Goal: Information Seeking & Learning: Learn about a topic

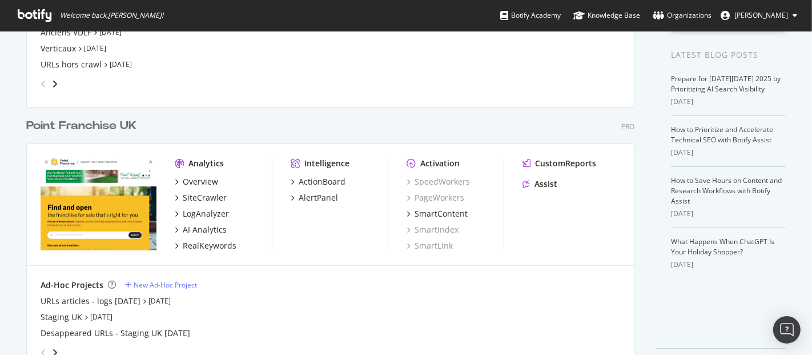
scroll to position [240, 0]
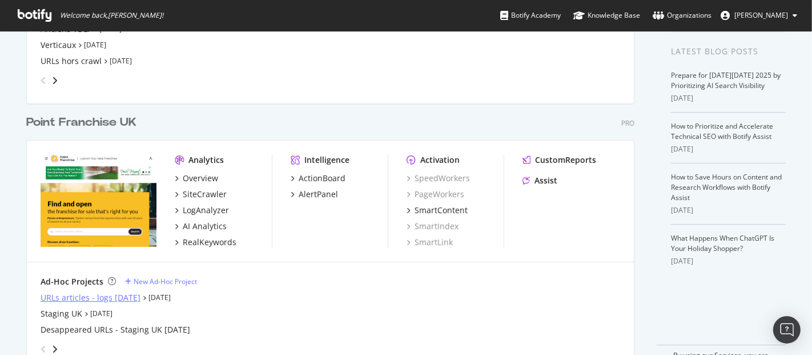
click at [82, 297] on div "URLs articles - logs [DATE]" at bounding box center [91, 297] width 100 height 11
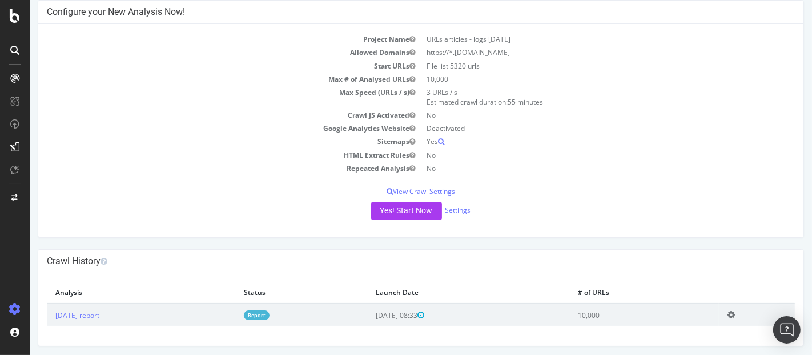
scroll to position [60, 0]
click at [99, 311] on link "[DATE] report" at bounding box center [77, 313] width 44 height 10
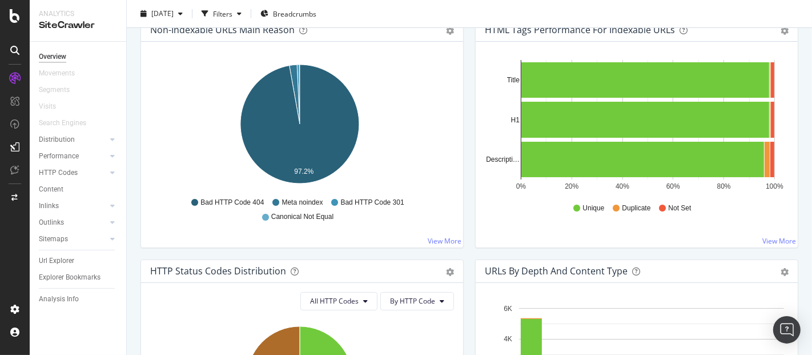
scroll to position [578, 0]
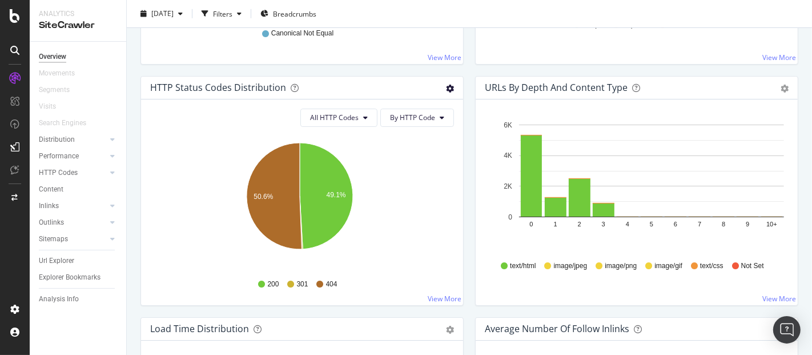
click at [446, 86] on icon "gear" at bounding box center [450, 89] width 8 height 8
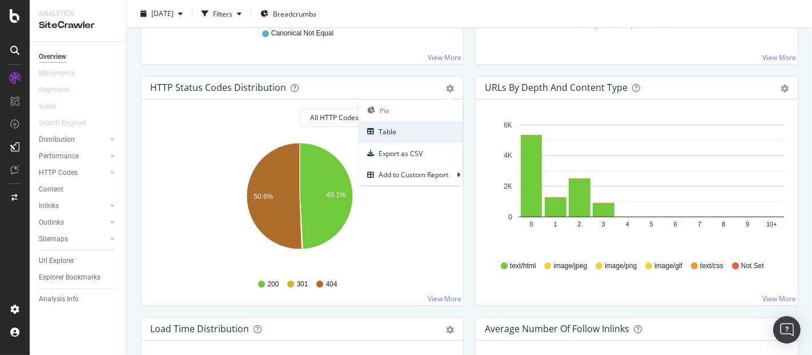
click at [402, 130] on span "Table" at bounding box center [411, 131] width 104 height 15
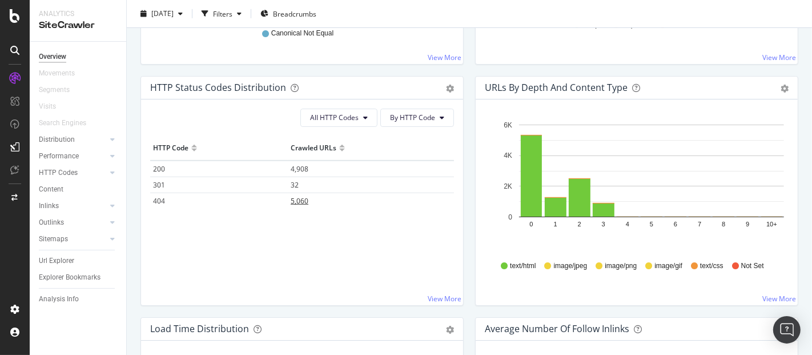
click at [305, 198] on span "5,060" at bounding box center [300, 201] width 18 height 10
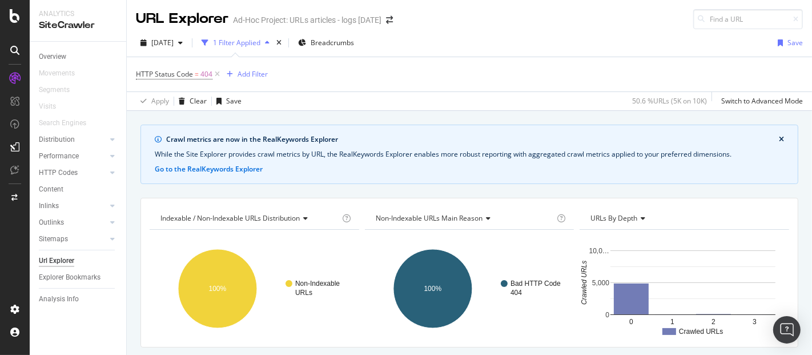
scroll to position [264, 0]
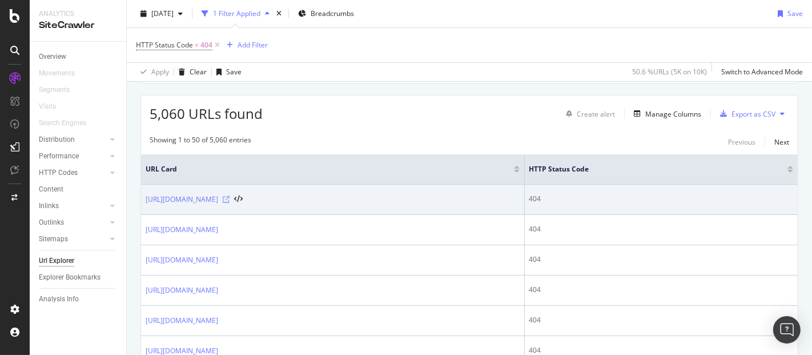
click at [230, 196] on icon at bounding box center [226, 199] width 7 height 7
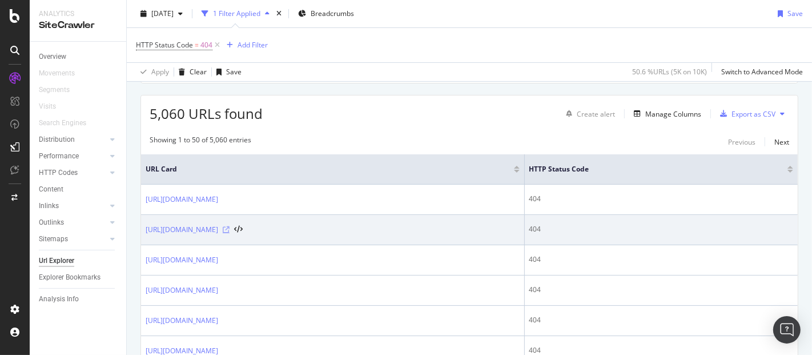
click at [230, 226] on icon at bounding box center [226, 229] width 7 height 7
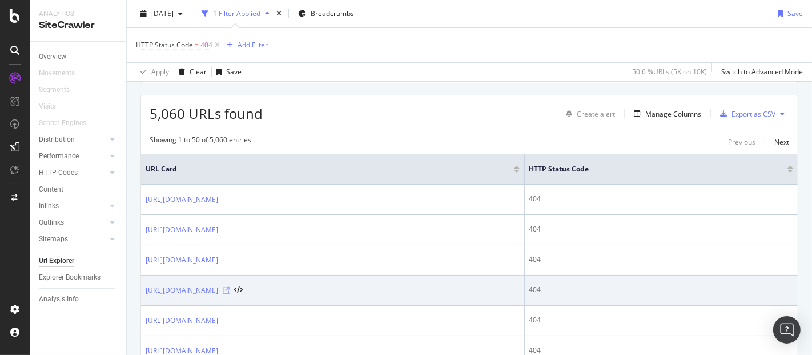
click at [230, 288] on icon at bounding box center [226, 290] width 7 height 7
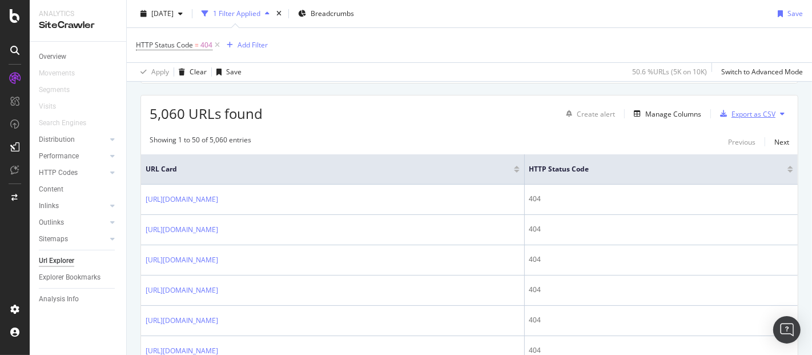
click at [737, 113] on div "Export as CSV" at bounding box center [753, 114] width 44 height 10
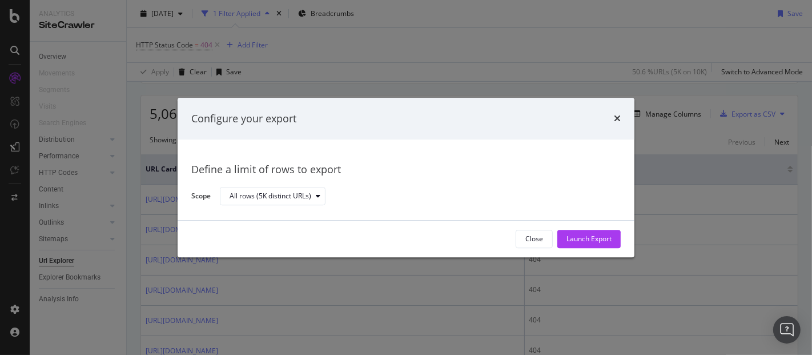
click at [568, 229] on div "Close Launch Export" at bounding box center [406, 238] width 457 height 37
click at [571, 240] on div "Launch Export" at bounding box center [588, 239] width 45 height 10
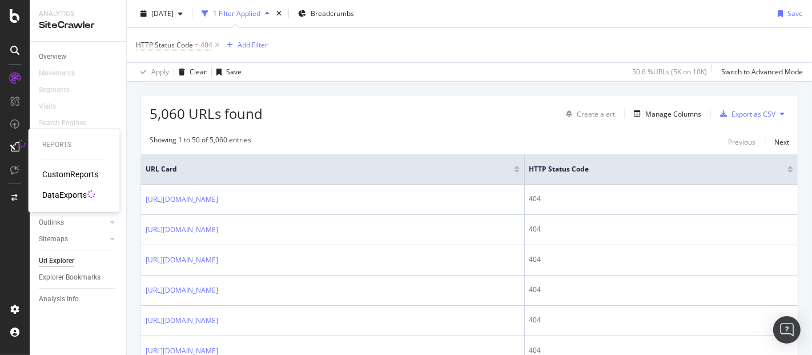
click at [65, 199] on div "DataExports" at bounding box center [64, 194] width 45 height 11
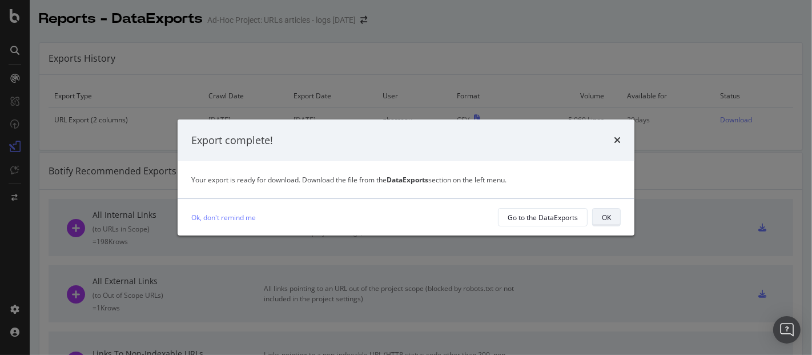
click at [607, 215] on div "OK" at bounding box center [606, 217] width 9 height 10
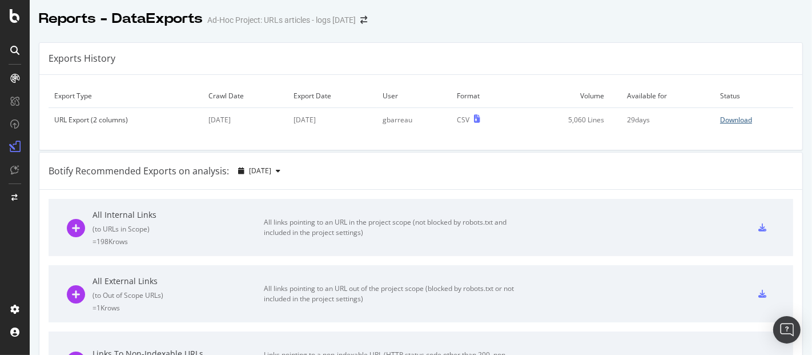
click at [722, 115] on div "Download" at bounding box center [736, 120] width 32 height 10
click at [14, 25] on div at bounding box center [15, 177] width 30 height 355
click at [7, 12] on div at bounding box center [14, 16] width 27 height 14
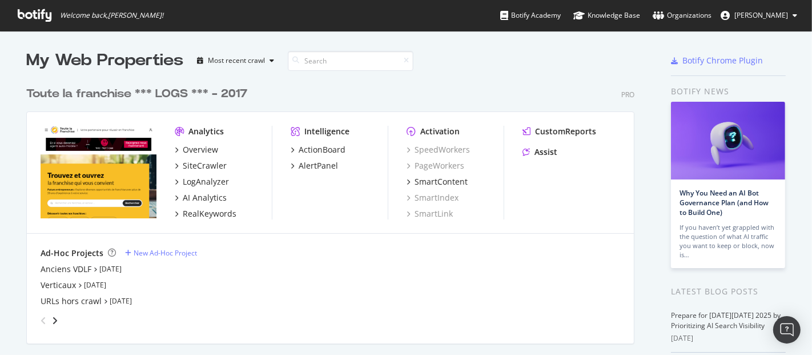
scroll to position [187, 0]
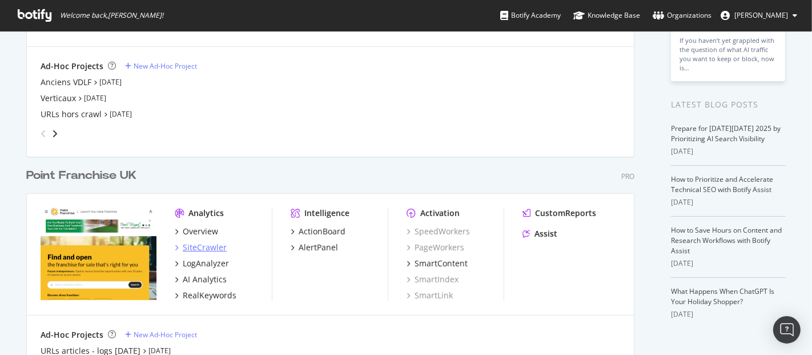
click at [191, 244] on div "SiteCrawler" at bounding box center [205, 247] width 44 height 11
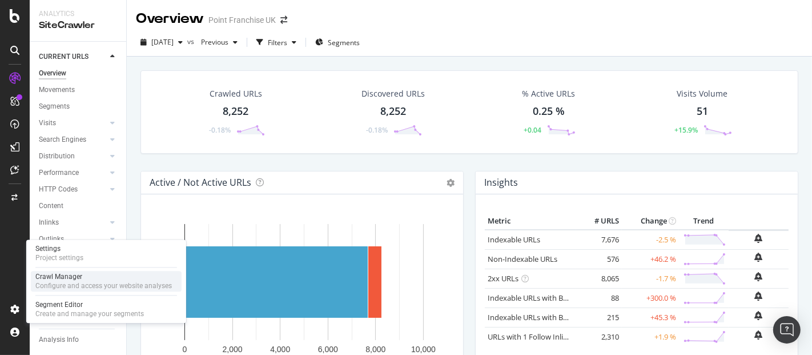
click at [85, 286] on div "Configure and access your website analyses" at bounding box center [103, 285] width 136 height 9
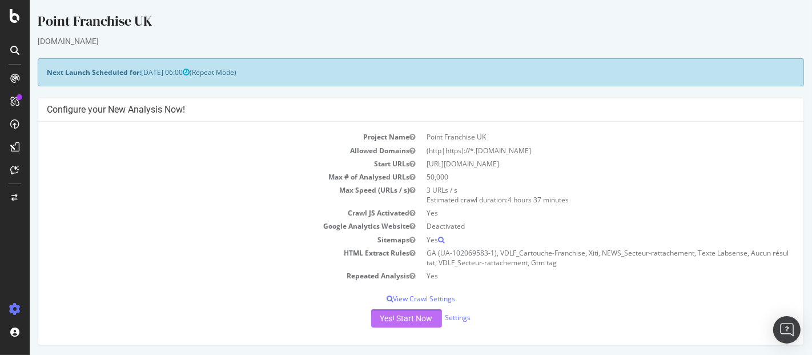
click at [381, 320] on button "Yes! Start Now" at bounding box center [406, 318] width 71 height 18
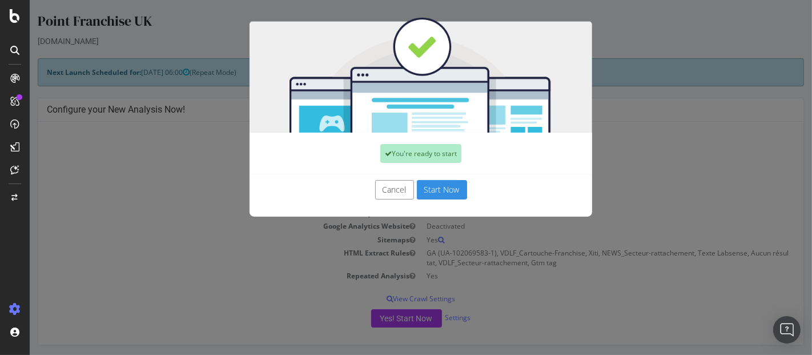
click at [439, 187] on button "Start Now" at bounding box center [441, 189] width 50 height 19
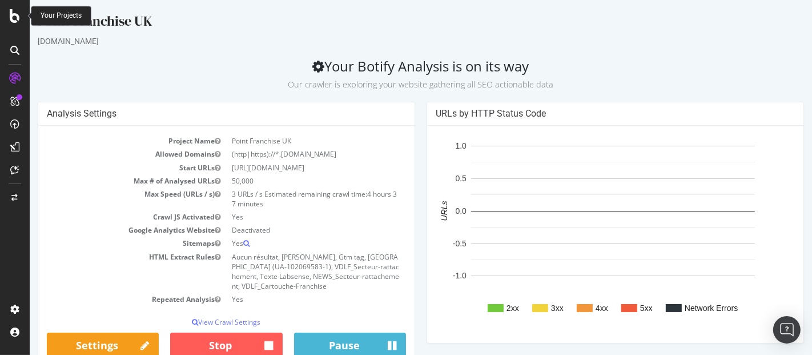
click at [16, 17] on icon at bounding box center [15, 16] width 10 height 14
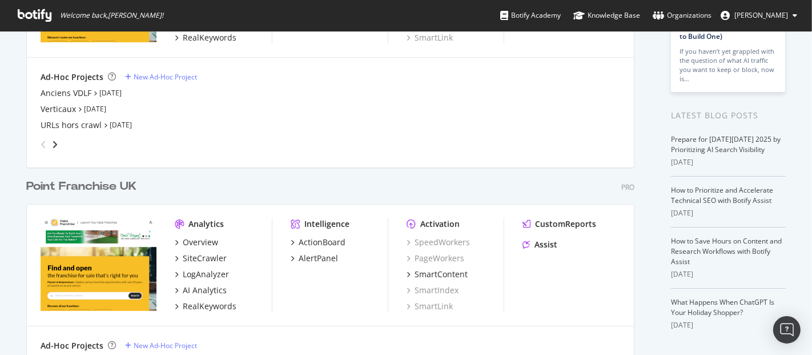
scroll to position [175, 0]
click at [203, 257] on div "SiteCrawler" at bounding box center [205, 258] width 44 height 11
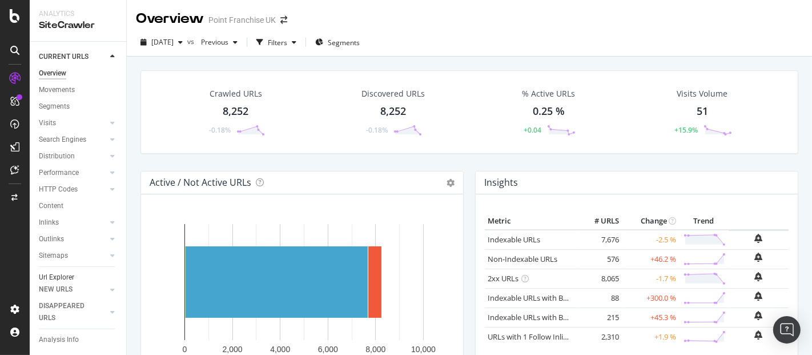
click at [54, 271] on div "Url Explorer" at bounding box center [56, 277] width 35 height 12
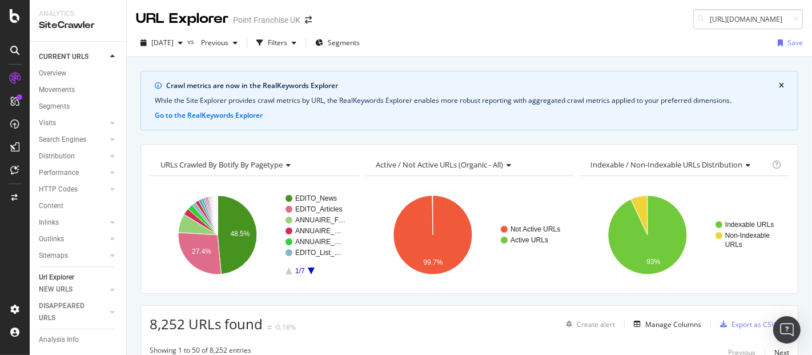
scroll to position [0, 41]
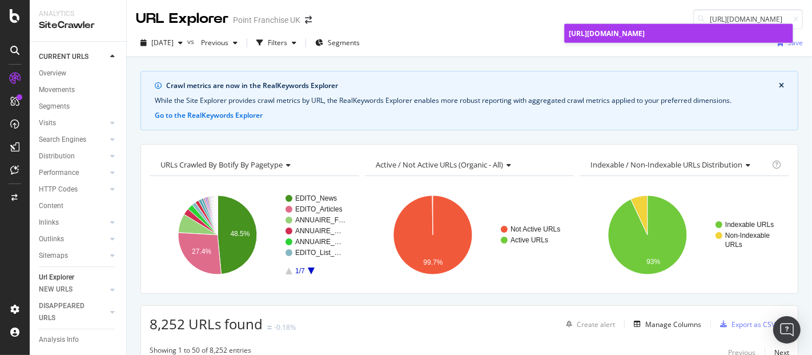
type input "[URL][DOMAIN_NAME]"
click at [645, 30] on span "[URL][DOMAIN_NAME]" at bounding box center [607, 34] width 76 height 10
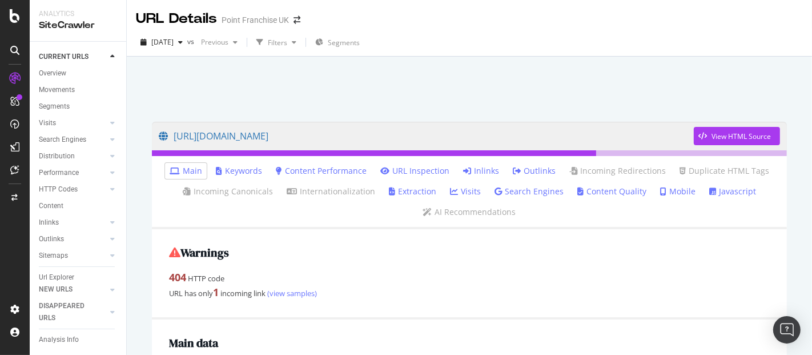
click at [484, 167] on link "Inlinks" at bounding box center [481, 170] width 36 height 11
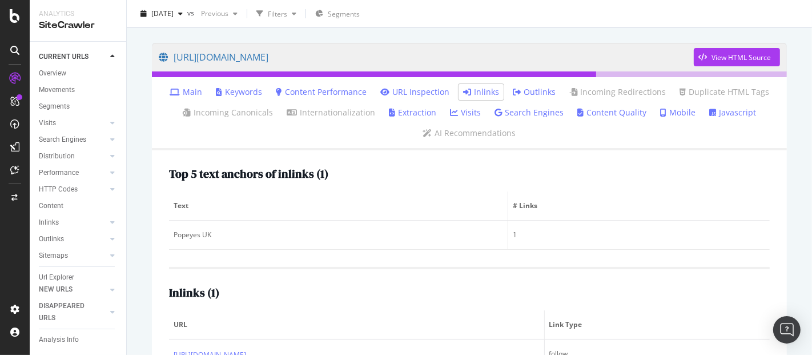
scroll to position [121, 0]
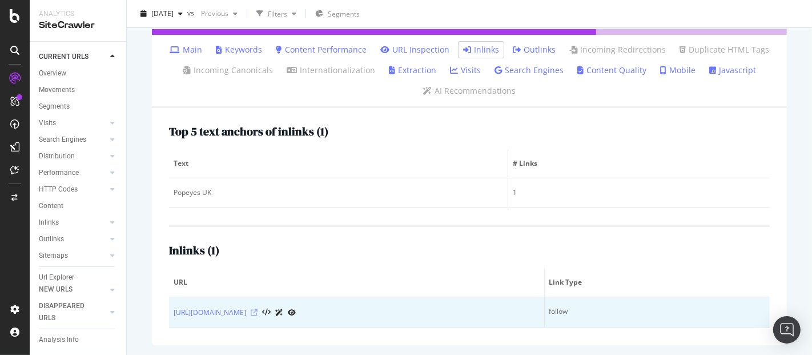
click at [258, 312] on icon at bounding box center [254, 312] width 7 height 7
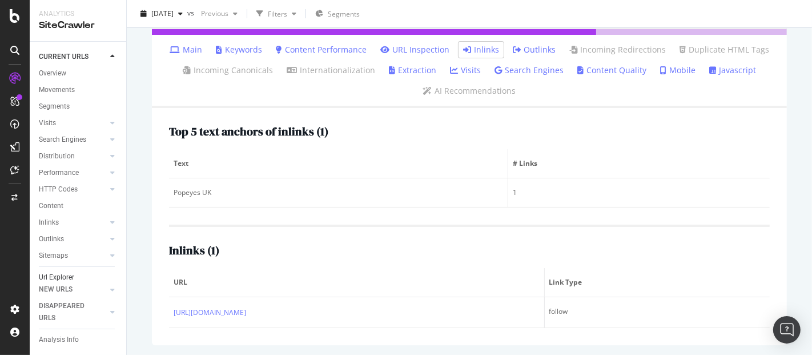
click at [59, 272] on div "Url Explorer" at bounding box center [56, 277] width 35 height 12
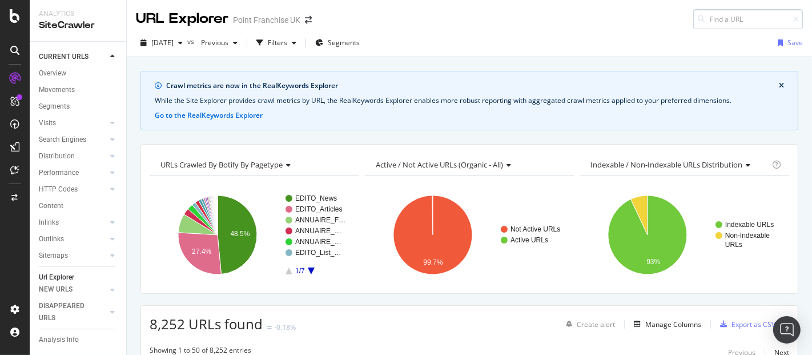
click at [721, 17] on input at bounding box center [748, 19] width 110 height 20
type input "/franchise/[PERSON_NAME]"
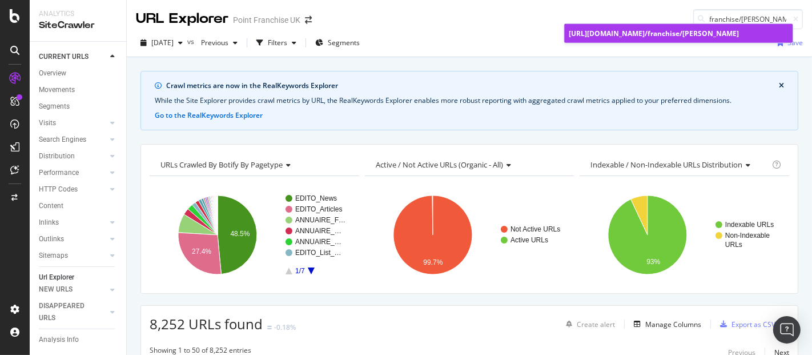
scroll to position [0, 0]
click at [618, 29] on div "[URL][DOMAIN_NAME] /franchise/[PERSON_NAME]" at bounding box center [678, 34] width 219 height 10
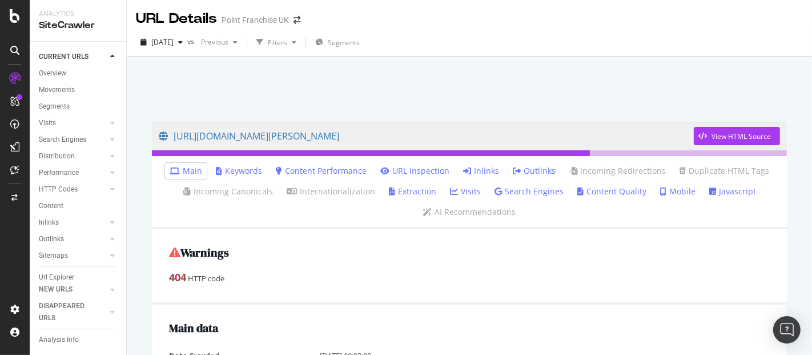
click at [486, 172] on link "Inlinks" at bounding box center [481, 170] width 36 height 11
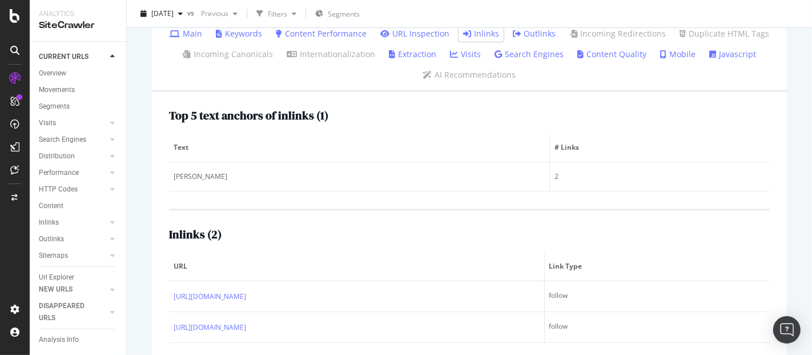
scroll to position [163, 0]
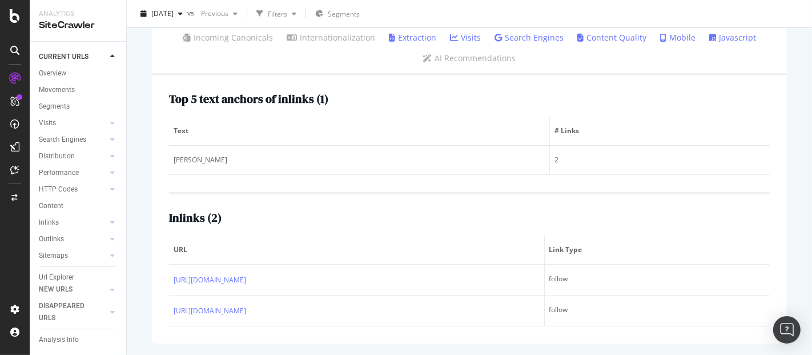
click at [480, 192] on div "Inlinks ( 2 ) URL Link Type [URL][DOMAIN_NAME] follow [URL][DOMAIN_NAME] follow" at bounding box center [469, 259] width 601 height 134
click at [65, 279] on div "Url Explorer" at bounding box center [56, 277] width 35 height 12
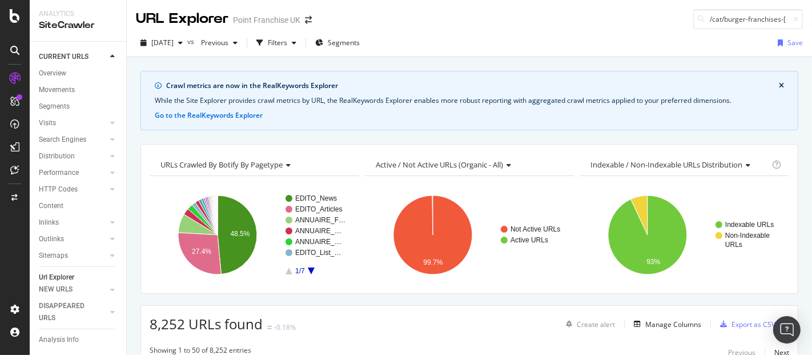
scroll to position [0, 17]
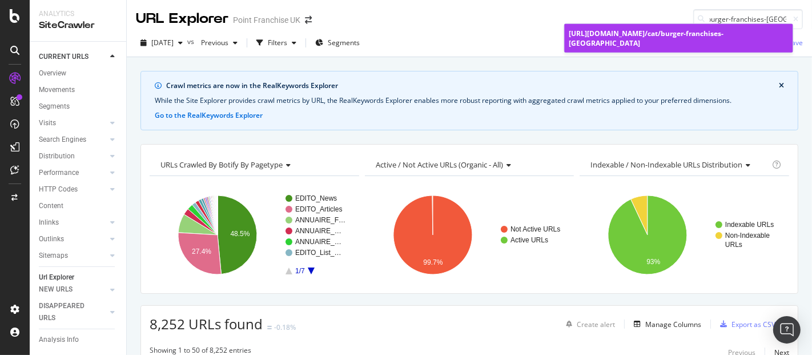
type input "/cat/burger-franchises-[GEOGRAPHIC_DATA]"
click at [608, 30] on div "[URL][DOMAIN_NAME] /cat/burger-franchises-[GEOGRAPHIC_DATA]" at bounding box center [678, 38] width 219 height 19
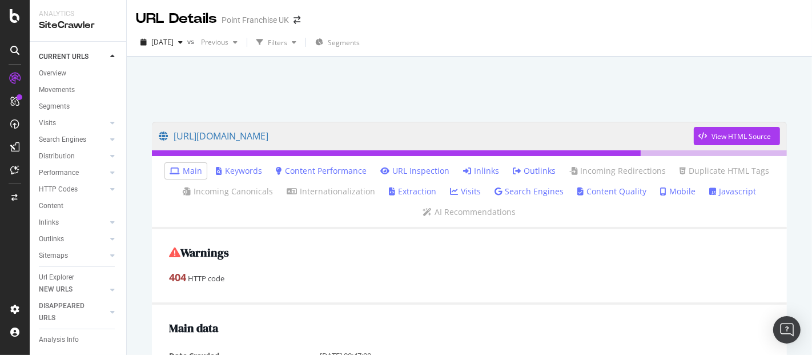
click at [472, 174] on link "Inlinks" at bounding box center [481, 170] width 36 height 11
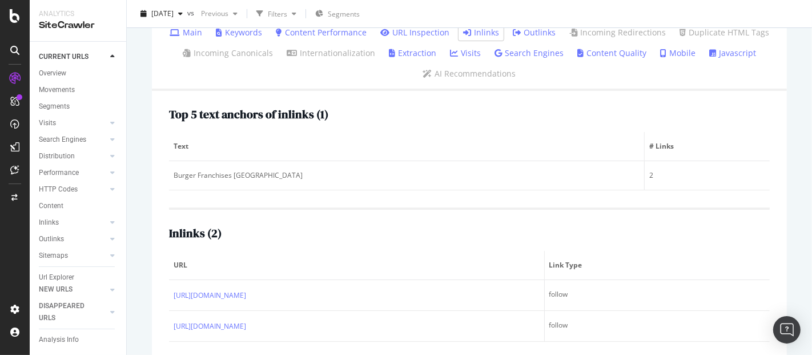
scroll to position [152, 0]
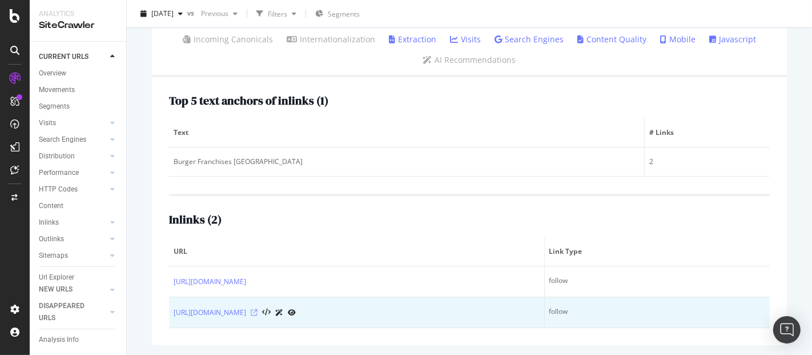
click at [258, 312] on icon at bounding box center [254, 312] width 7 height 7
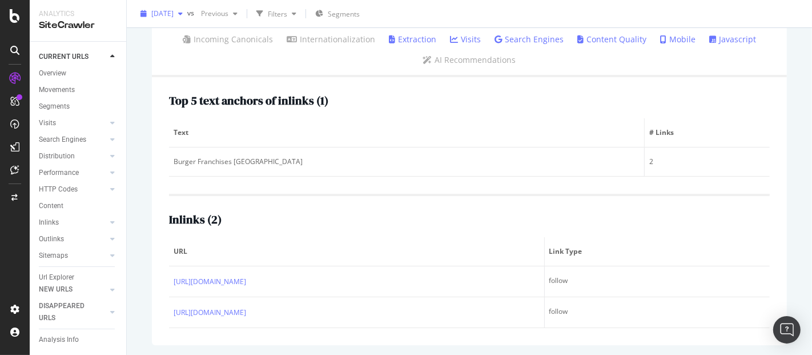
click at [183, 12] on icon "button" at bounding box center [180, 13] width 5 height 7
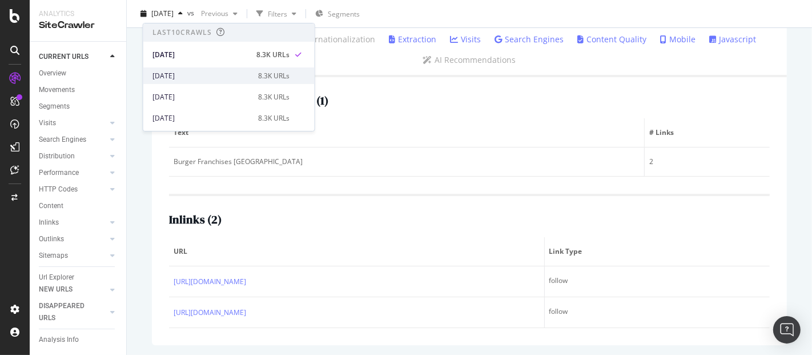
click at [184, 73] on div "[DATE]" at bounding box center [201, 76] width 99 height 10
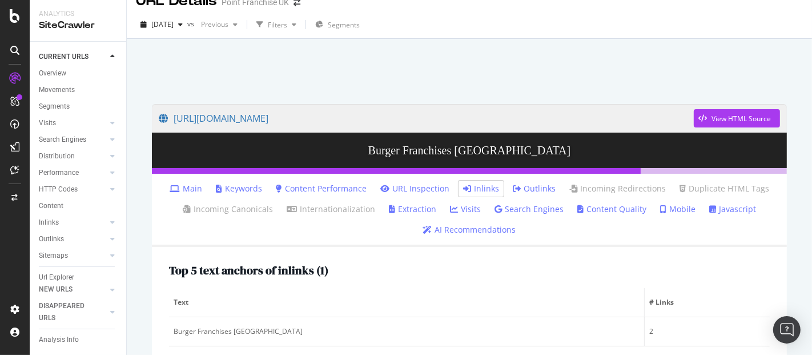
scroll to position [11, 0]
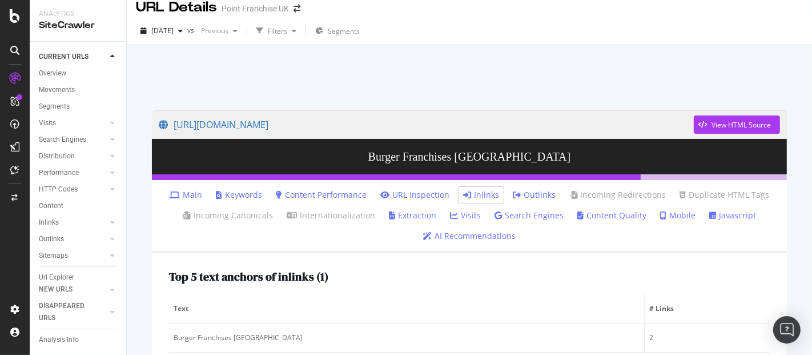
click at [186, 195] on link "Main" at bounding box center [186, 194] width 33 height 11
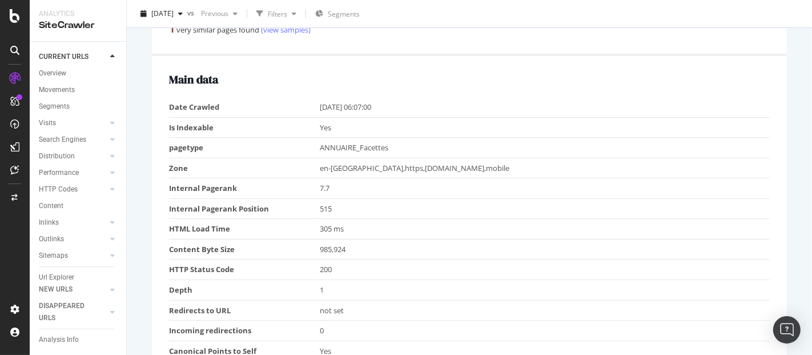
scroll to position [324, 0]
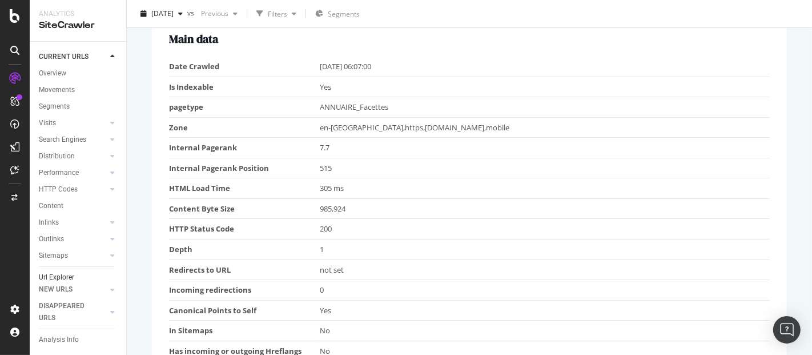
click at [57, 274] on div "Url Explorer" at bounding box center [56, 277] width 35 height 12
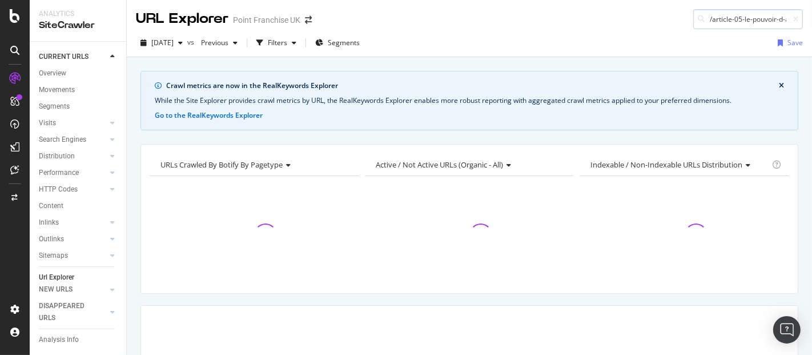
scroll to position [0, 145]
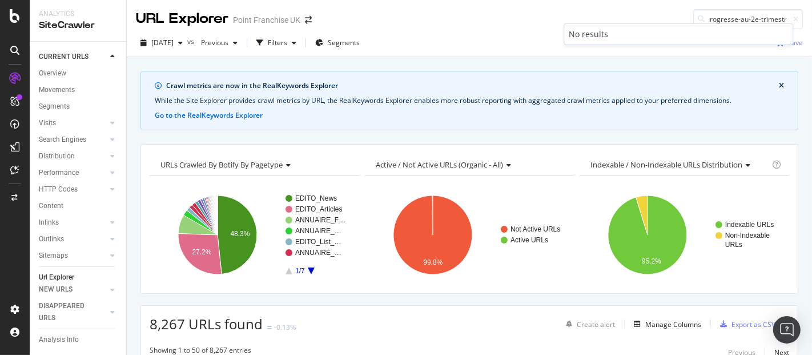
type input "/article-05-le-pouvoir-d-achat-des-menages-progresse-au-2e-trimestre"
drag, startPoint x: 734, startPoint y: 21, endPoint x: 738, endPoint y: 27, distance: 6.7
click at [738, 27] on div "No results" at bounding box center [678, 34] width 228 height 21
click at [793, 16] on icon at bounding box center [795, 19] width 5 height 7
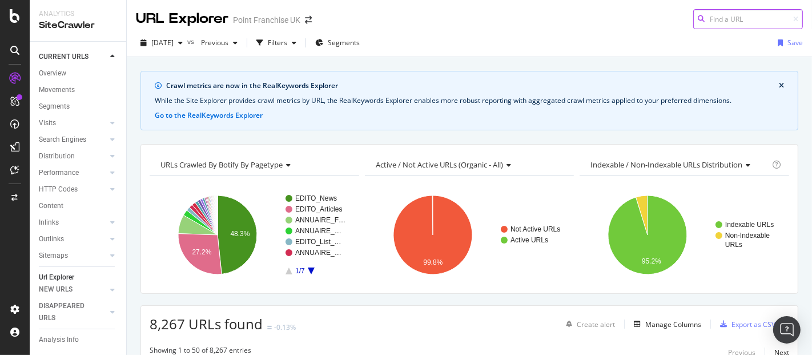
click at [747, 14] on input at bounding box center [748, 19] width 110 height 20
paste input "/article-1-mois-avant-d-ouvrir-sa-franchise"
type input "/article-1-mois-avant-d-ouvrir-sa-franchise"
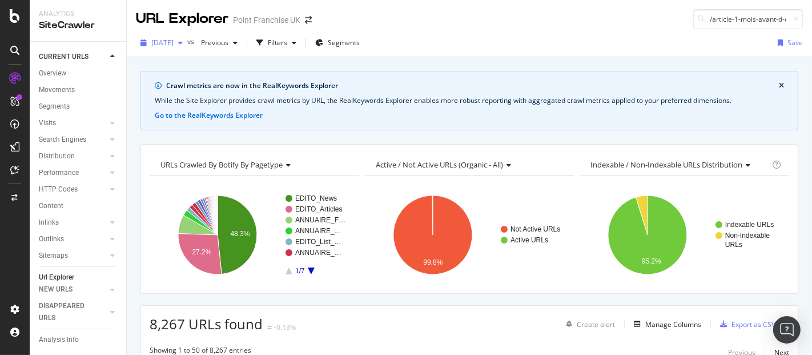
click at [183, 42] on icon "button" at bounding box center [180, 42] width 5 height 7
click at [63, 70] on div "Overview" at bounding box center [52, 73] width 27 height 12
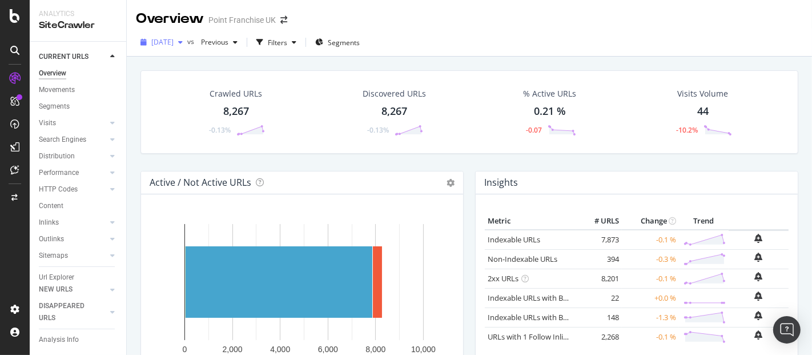
click at [183, 39] on icon "button" at bounding box center [180, 42] width 5 height 7
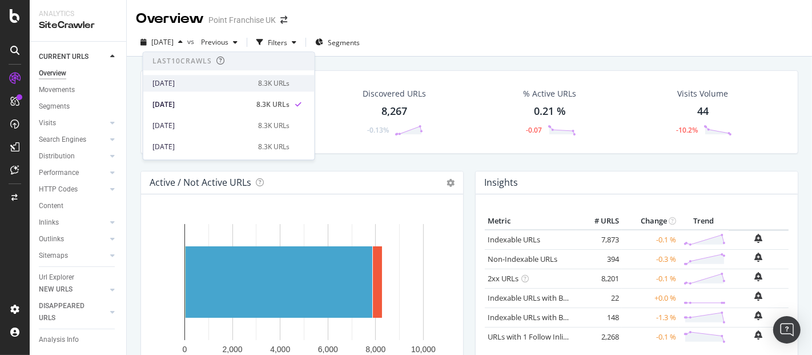
click at [199, 84] on div "[DATE]" at bounding box center [201, 83] width 99 height 10
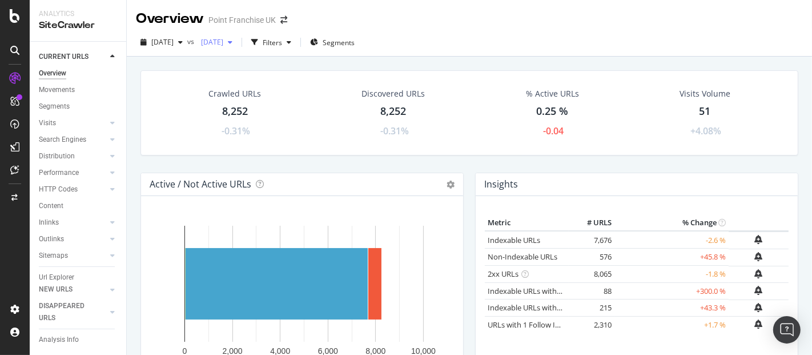
click at [223, 42] on span "[DATE]" at bounding box center [209, 42] width 27 height 10
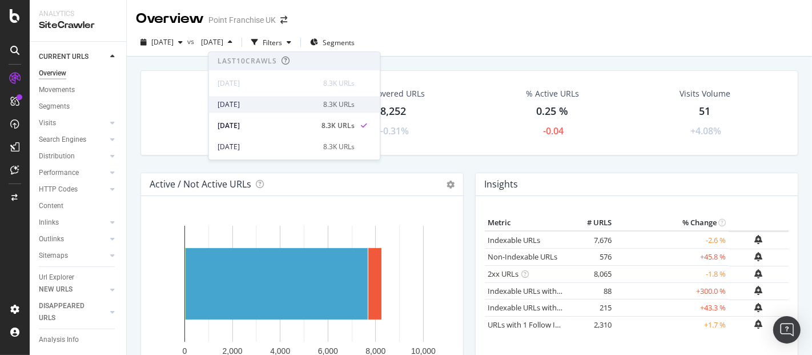
click at [248, 102] on div "[DATE]" at bounding box center [267, 104] width 99 height 10
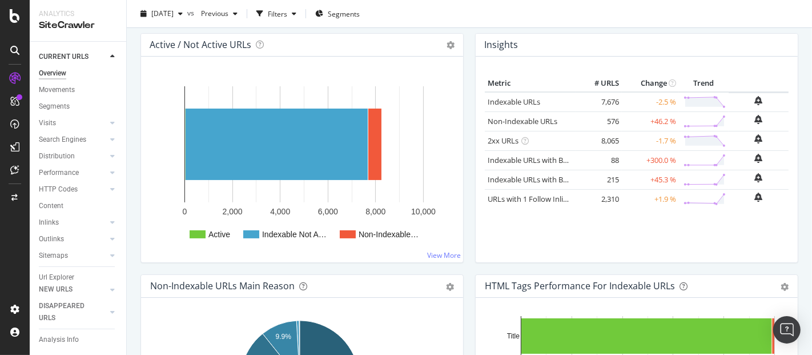
scroll to position [178, 0]
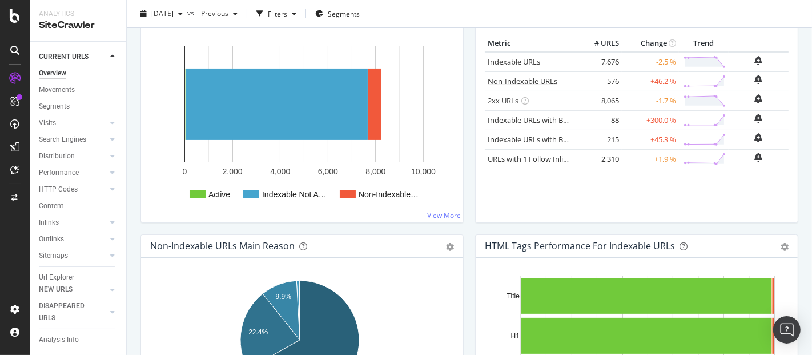
click at [524, 78] on link "Non-Indexable URLs" at bounding box center [523, 81] width 70 height 10
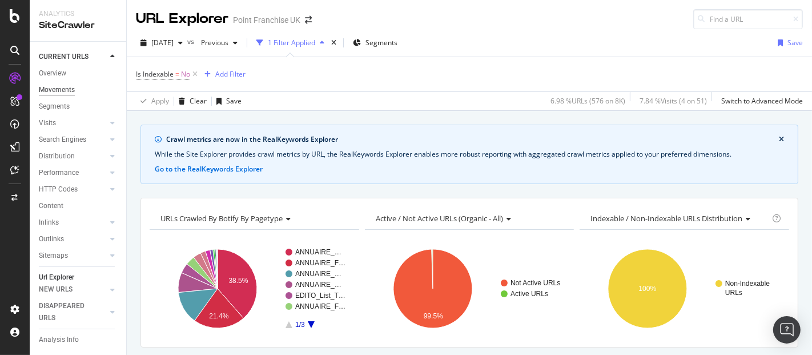
click at [55, 87] on div "Movements" at bounding box center [57, 90] width 36 height 12
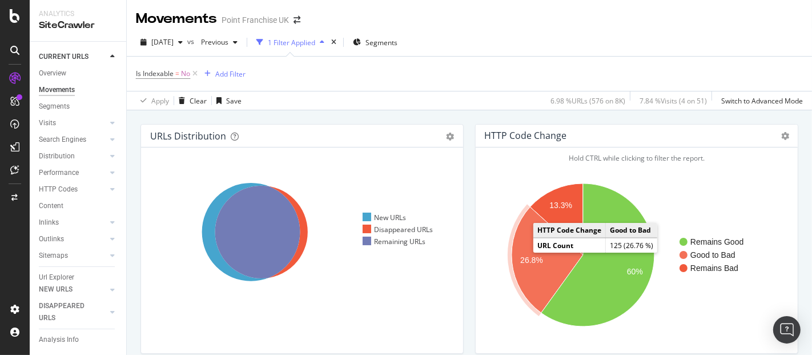
click at [520, 267] on icon "A chart." at bounding box center [547, 260] width 71 height 106
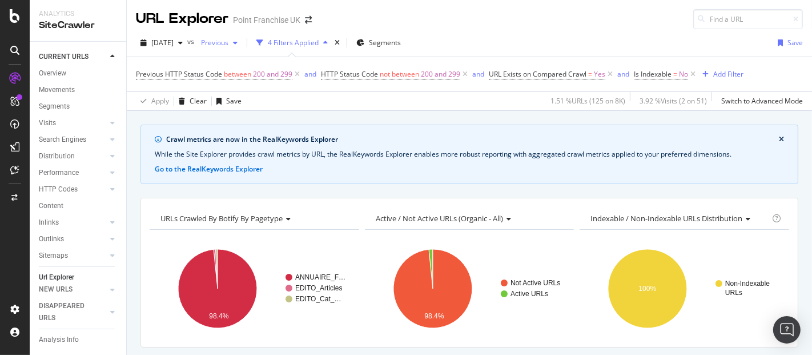
click at [242, 45] on div "button" at bounding box center [235, 42] width 14 height 7
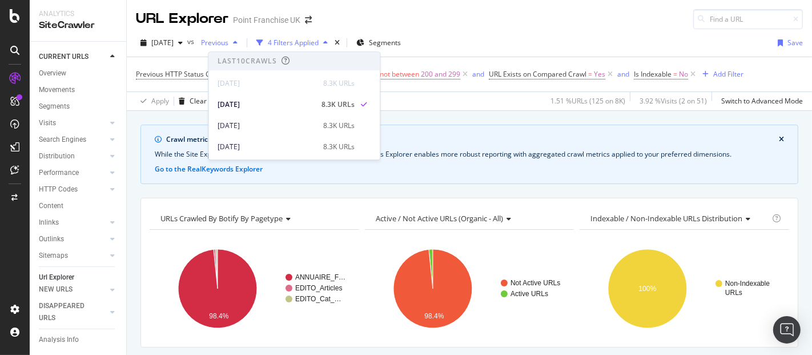
click at [242, 45] on div "button" at bounding box center [235, 42] width 14 height 7
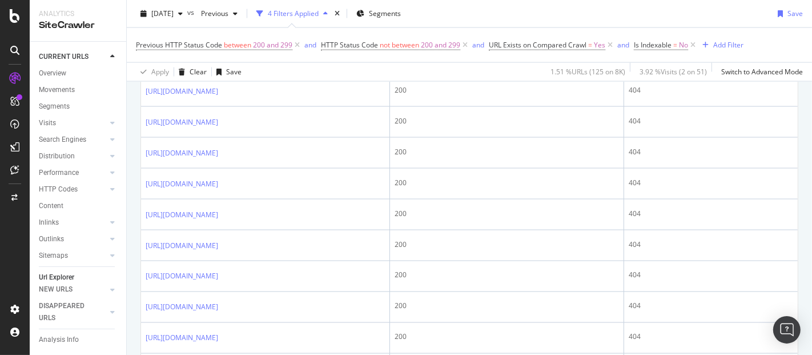
scroll to position [1702, 0]
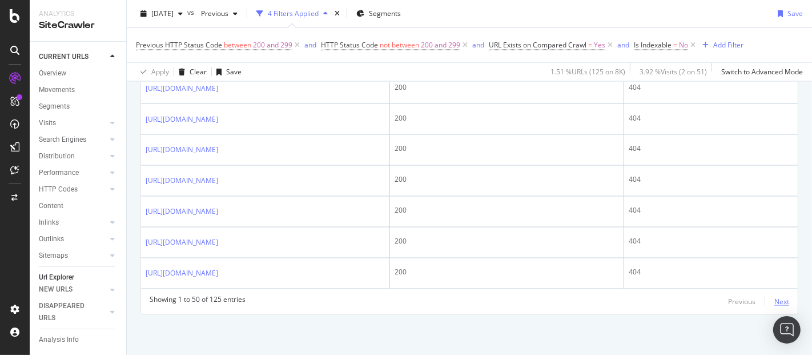
click at [774, 301] on div "Next" at bounding box center [781, 302] width 15 height 10
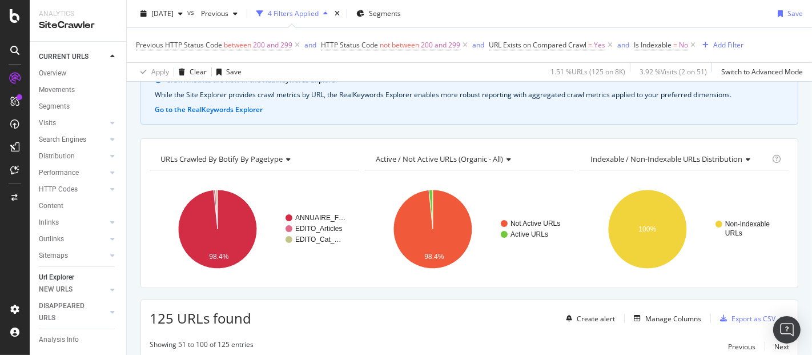
scroll to position [1, 0]
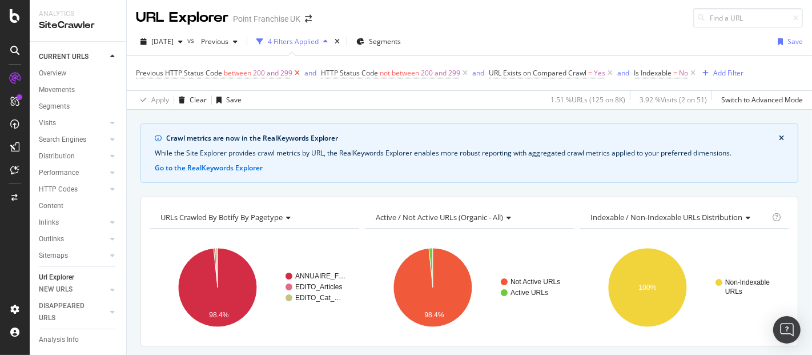
click at [295, 69] on icon at bounding box center [297, 72] width 10 height 11
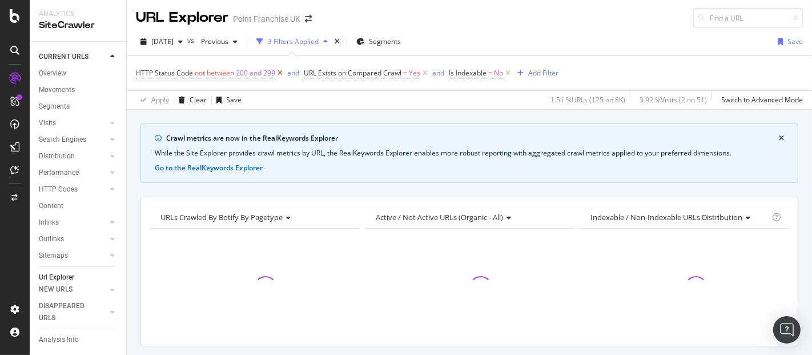
click at [282, 70] on icon at bounding box center [280, 72] width 10 height 11
click at [258, 74] on icon at bounding box center [257, 72] width 10 height 11
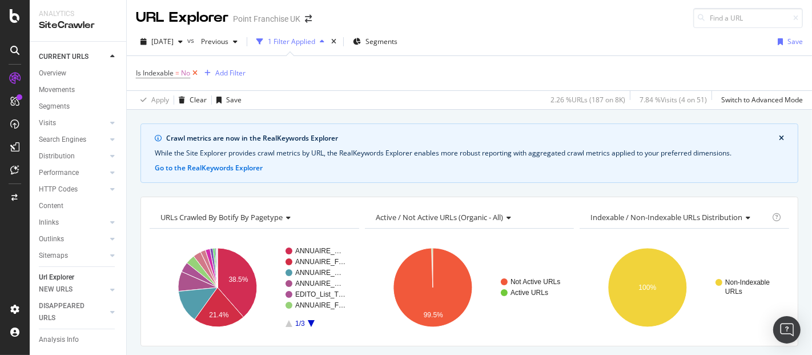
click at [199, 69] on icon at bounding box center [195, 72] width 10 height 11
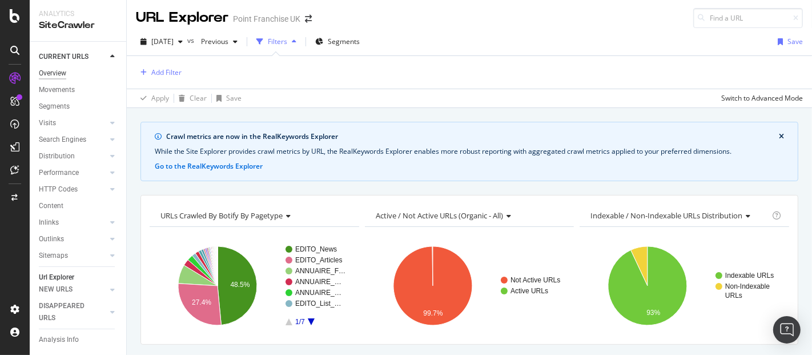
click at [52, 77] on div "Overview" at bounding box center [52, 73] width 27 height 12
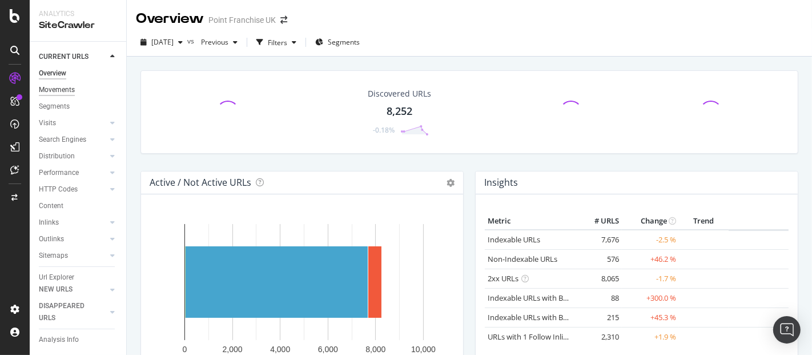
click at [51, 93] on div "Movements" at bounding box center [57, 90] width 36 height 12
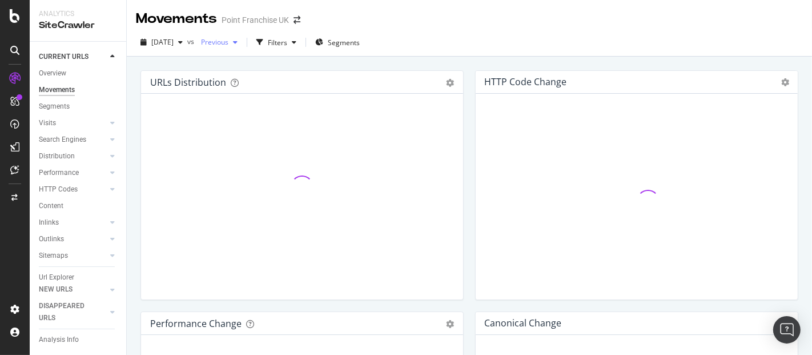
click at [242, 41] on div "button" at bounding box center [235, 42] width 14 height 7
click at [183, 41] on icon "button" at bounding box center [180, 42] width 5 height 7
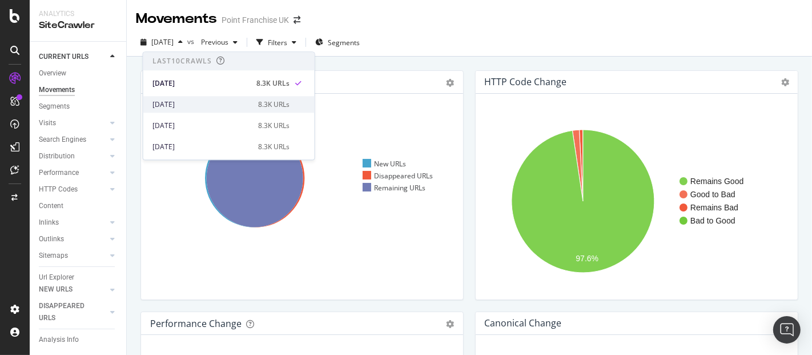
click at [182, 100] on div "[DATE]" at bounding box center [201, 104] width 99 height 10
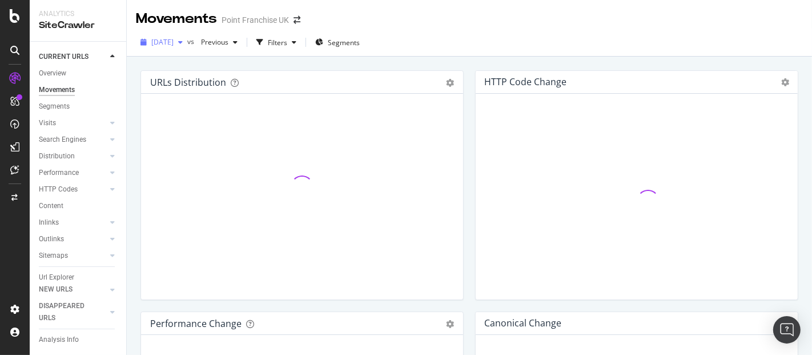
click at [174, 43] on span "[DATE]" at bounding box center [162, 42] width 22 height 10
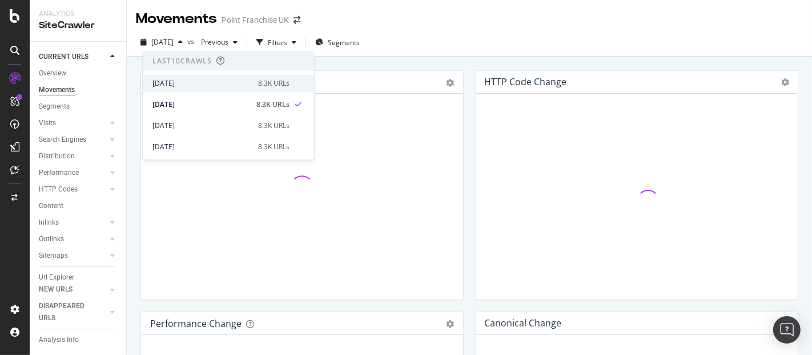
click at [186, 79] on div "[DATE]" at bounding box center [201, 83] width 99 height 10
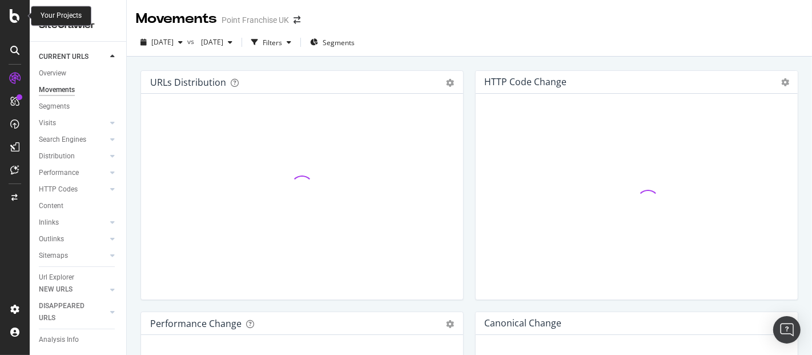
click at [18, 14] on icon at bounding box center [15, 16] width 10 height 14
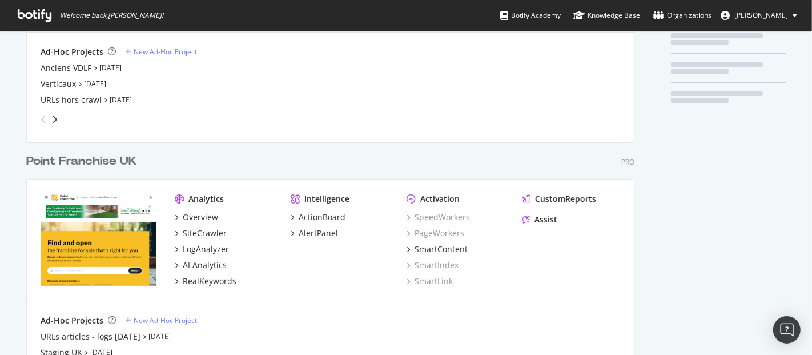
scroll to position [232, 0]
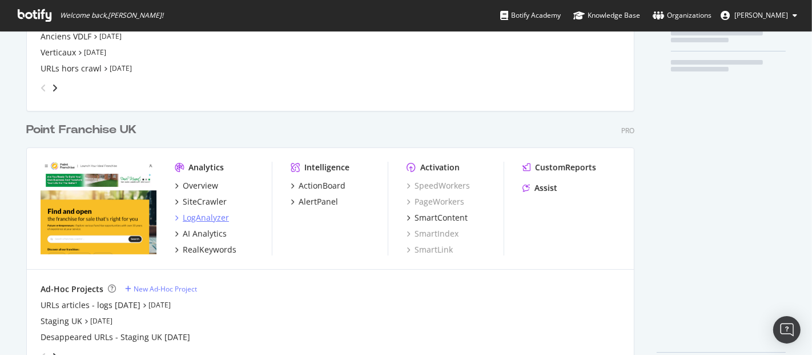
click at [202, 214] on div "LogAnalyzer" at bounding box center [206, 217] width 46 height 11
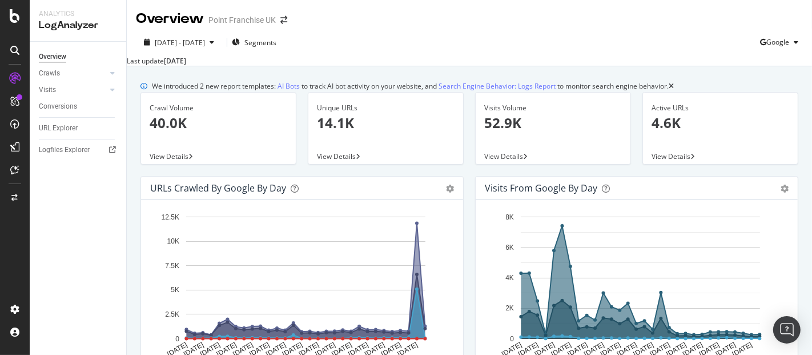
scroll to position [102, 0]
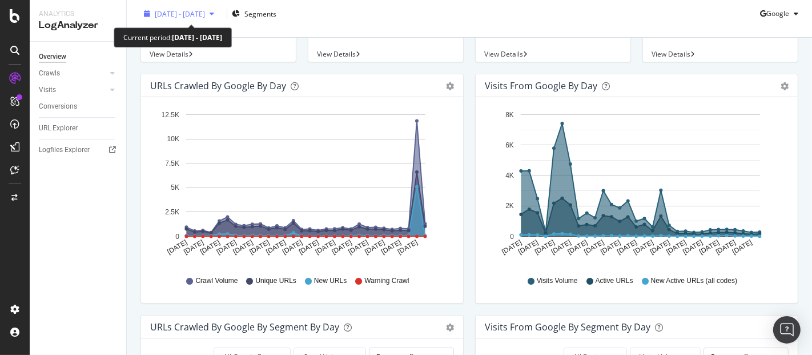
click at [214, 15] on icon "button" at bounding box center [212, 13] width 5 height 7
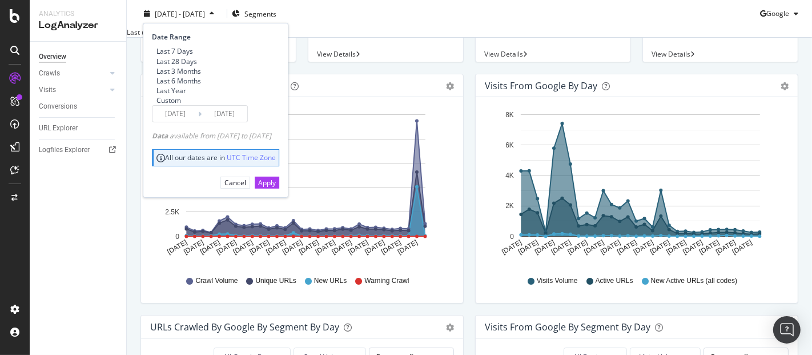
click at [187, 50] on div "Last 7 Days" at bounding box center [174, 51] width 37 height 10
type input "[DATE]"
click at [276, 187] on div "Apply" at bounding box center [267, 182] width 18 height 10
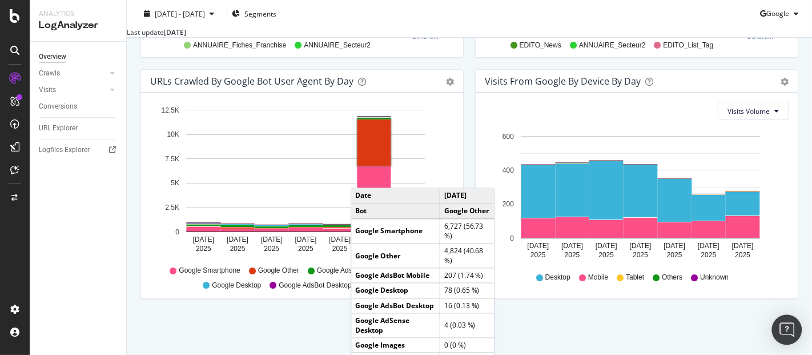
scroll to position [595, 0]
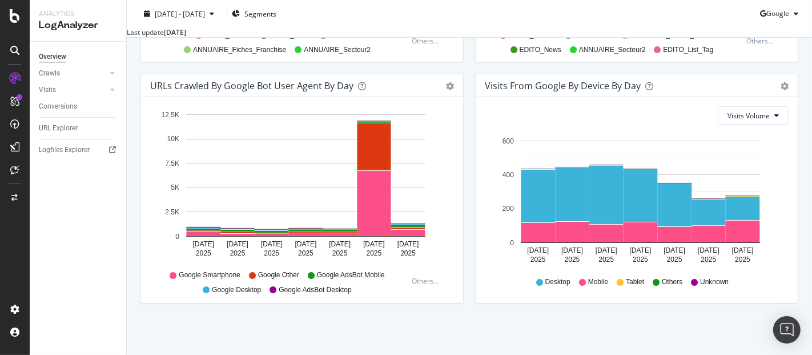
click at [508, 131] on div "Visits Volume Hold CTRL while clicking to filter the report. [DATE] [DATE] [DAT…" at bounding box center [637, 200] width 322 height 206
click at [18, 21] on icon at bounding box center [15, 16] width 10 height 14
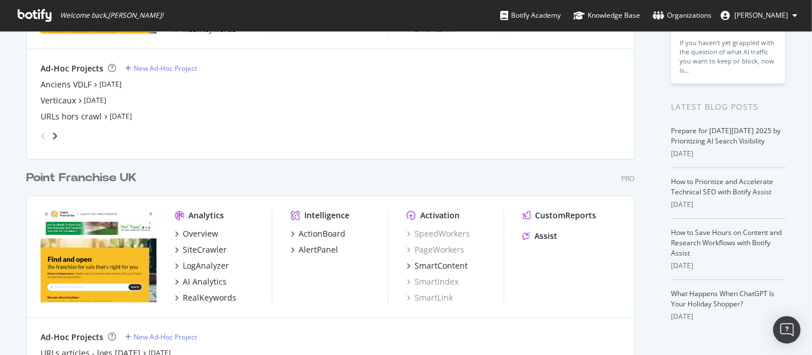
scroll to position [42, 0]
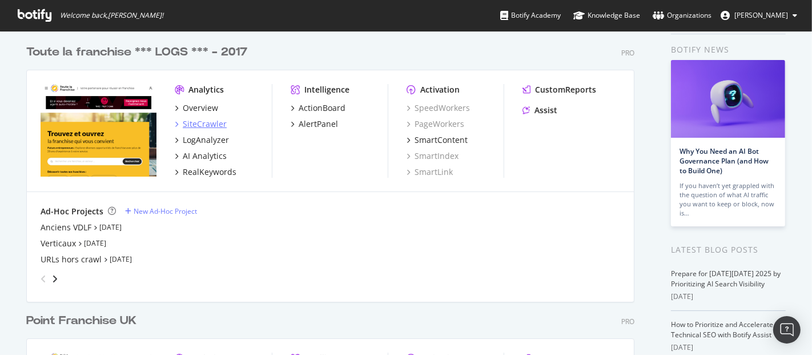
click at [198, 122] on div "SiteCrawler" at bounding box center [205, 123] width 44 height 11
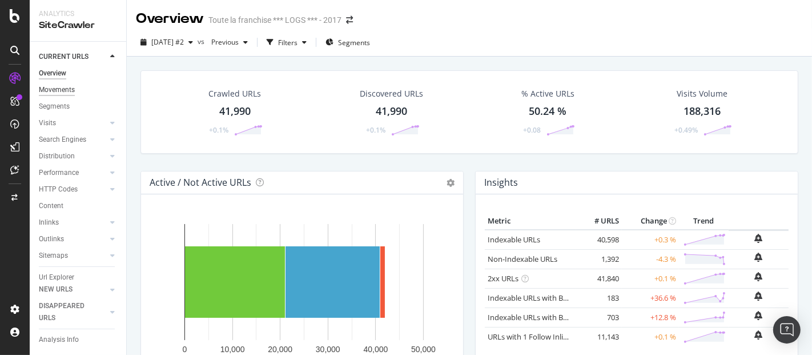
click at [67, 87] on div "Movements" at bounding box center [57, 90] width 36 height 12
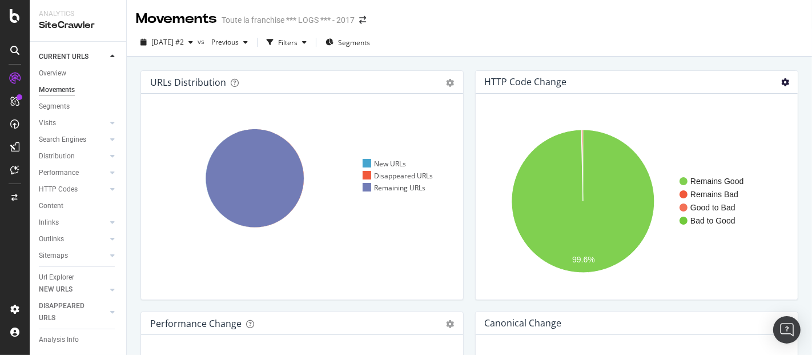
click at [781, 79] on icon at bounding box center [785, 82] width 8 height 8
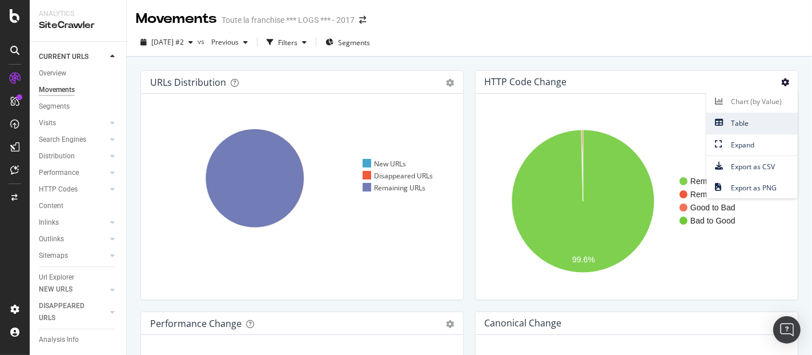
click at [745, 122] on span "Table" at bounding box center [751, 122] width 91 height 15
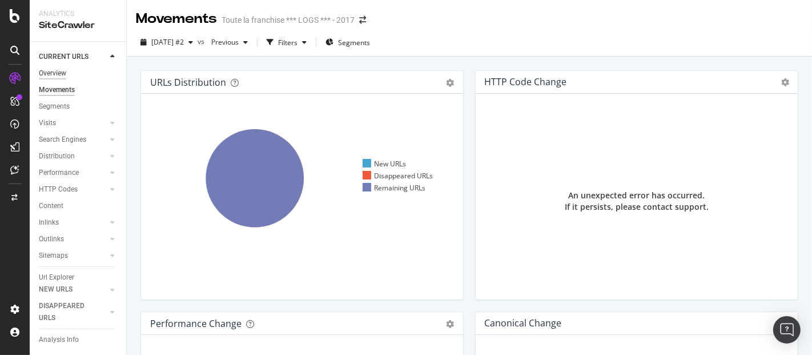
click at [60, 73] on div "Overview" at bounding box center [52, 73] width 27 height 12
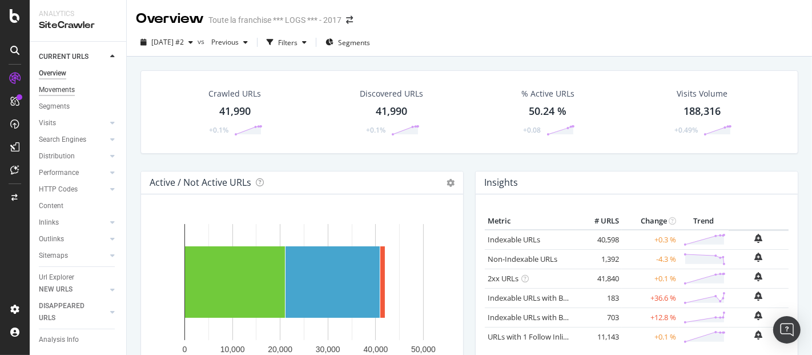
click at [58, 93] on div "Movements" at bounding box center [57, 90] width 36 height 12
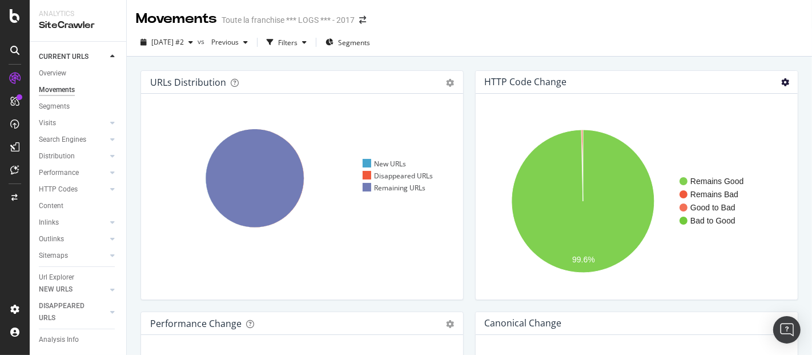
click at [781, 82] on icon at bounding box center [785, 82] width 8 height 8
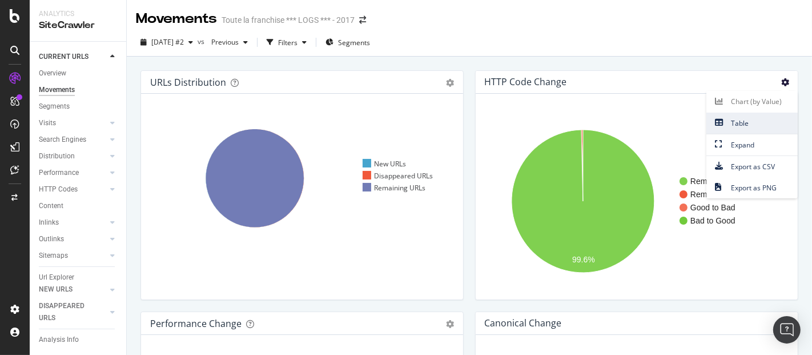
click at [743, 123] on span "Table" at bounding box center [751, 122] width 91 height 15
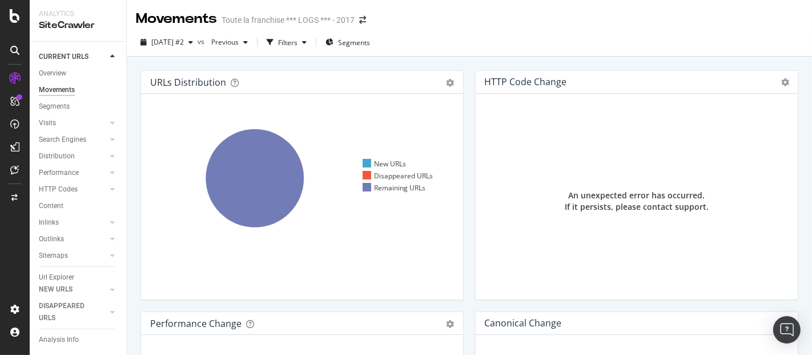
click at [781, 86] on div "Chart (by Value) Table Expand Export as CSV Export as PNG" at bounding box center [785, 81] width 8 height 13
click at [781, 79] on icon at bounding box center [785, 82] width 8 height 8
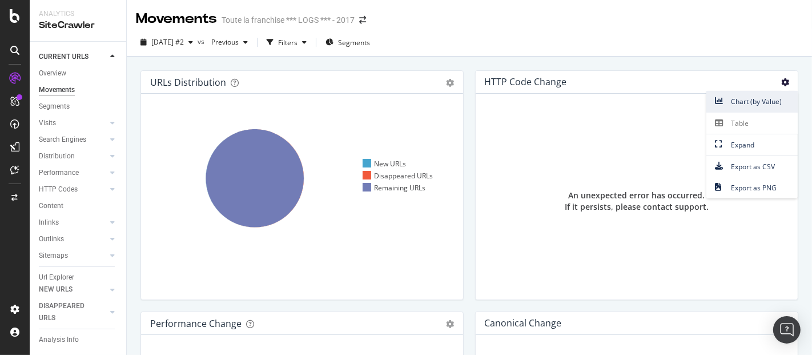
click at [734, 95] on span "Chart (by Value)" at bounding box center [751, 101] width 91 height 15
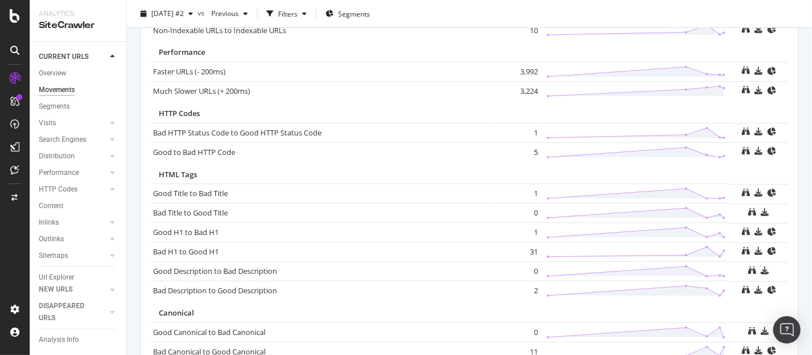
scroll to position [605, 0]
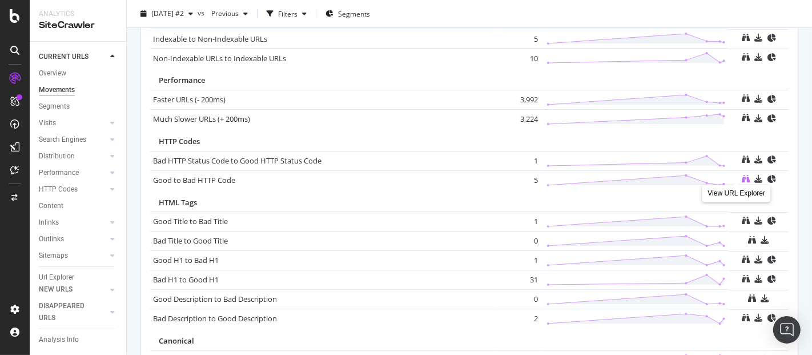
click at [742, 175] on icon at bounding box center [746, 179] width 8 height 8
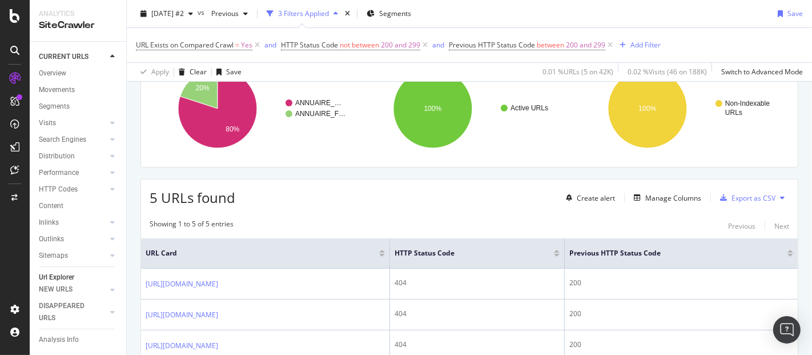
scroll to position [310, 0]
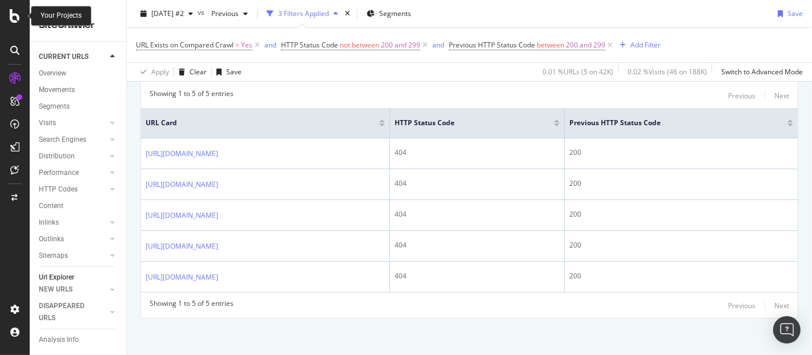
click at [17, 22] on icon at bounding box center [15, 16] width 10 height 14
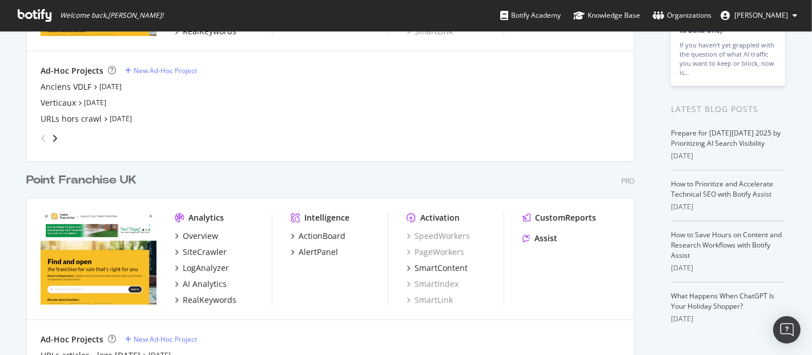
scroll to position [272, 0]
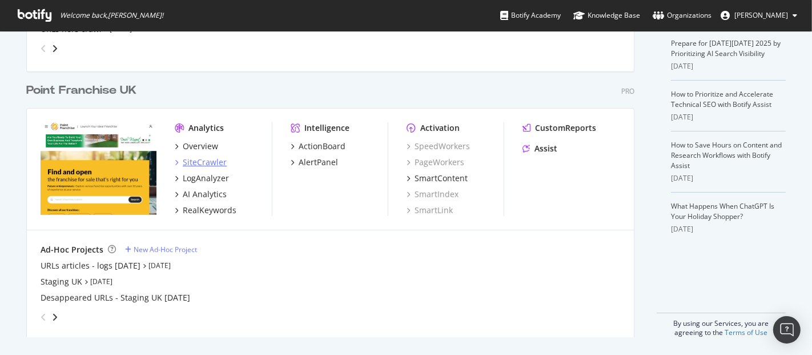
click at [215, 159] on div "SiteCrawler" at bounding box center [205, 161] width 44 height 11
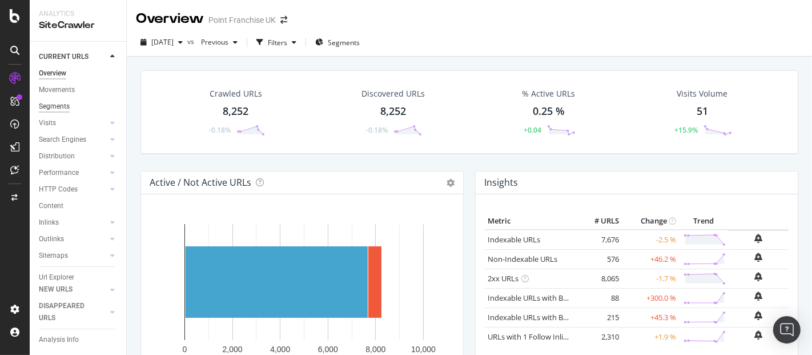
click at [58, 105] on div "Segments" at bounding box center [54, 106] width 31 height 12
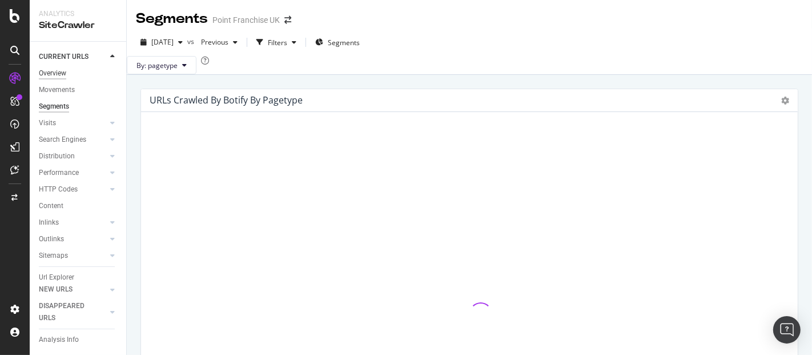
click at [59, 74] on div "Overview" at bounding box center [52, 73] width 27 height 12
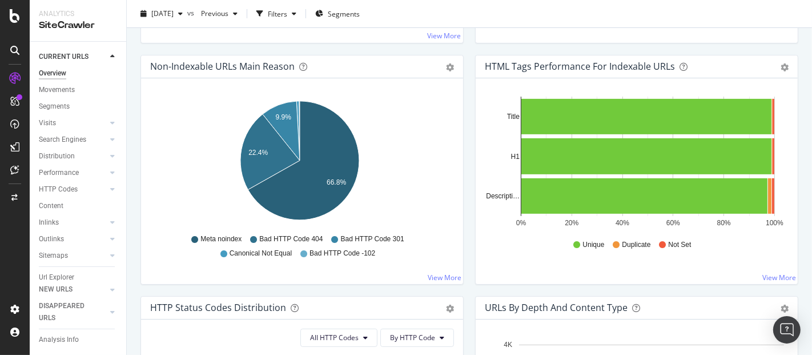
scroll to position [96, 0]
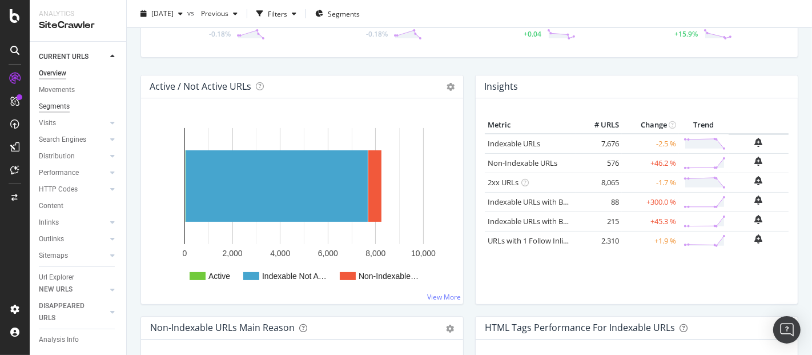
click at [63, 107] on div "Segments" at bounding box center [54, 106] width 31 height 12
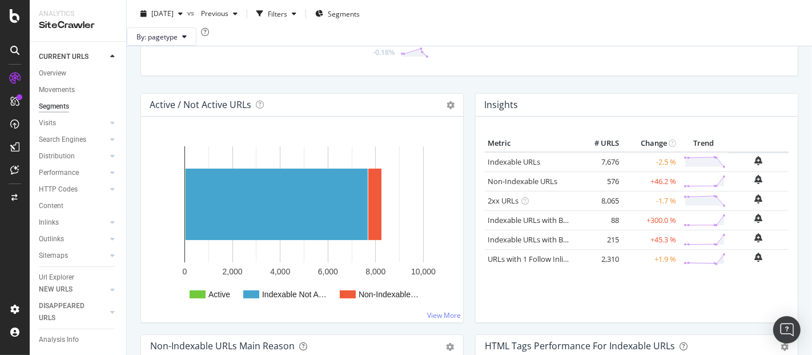
scroll to position [132, 0]
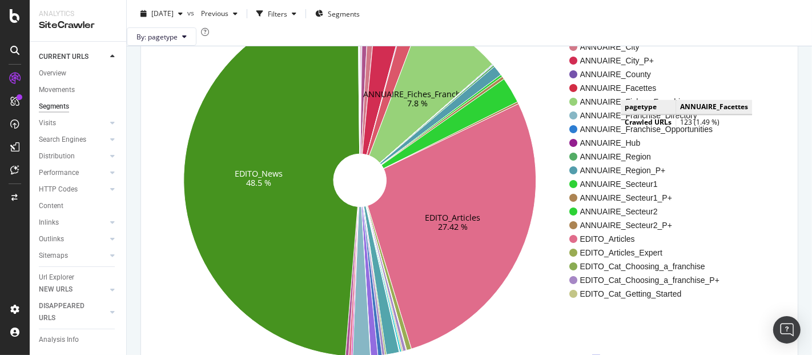
click at [632, 94] on span "ANNUAIRE_Facettes" at bounding box center [650, 87] width 140 height 11
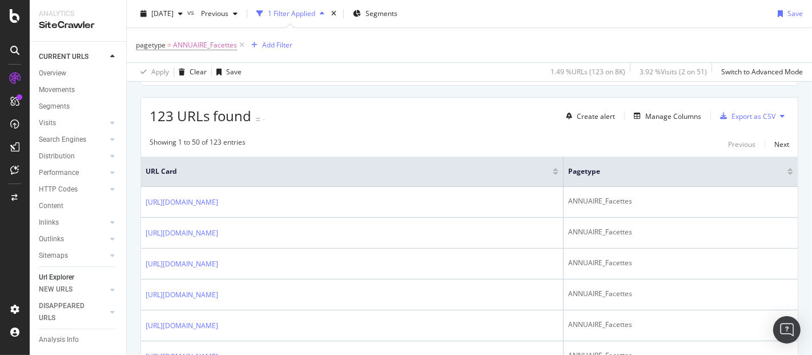
scroll to position [220, 0]
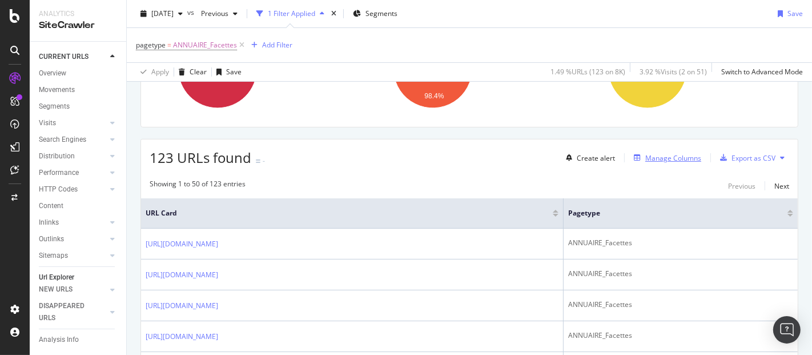
click at [668, 154] on div "Manage Columns" at bounding box center [673, 158] width 56 height 10
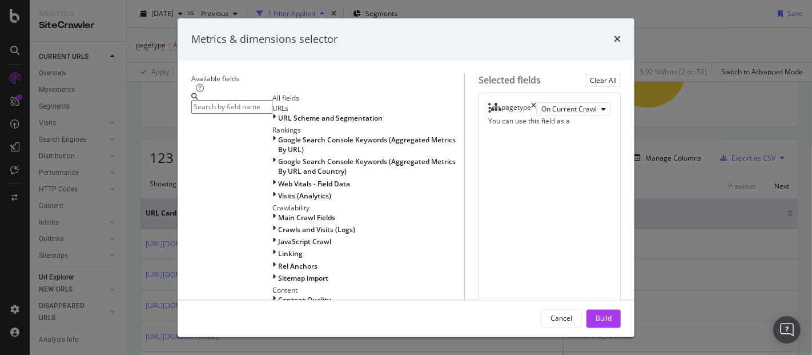
click at [272, 106] on input "modal" at bounding box center [231, 106] width 81 height 13
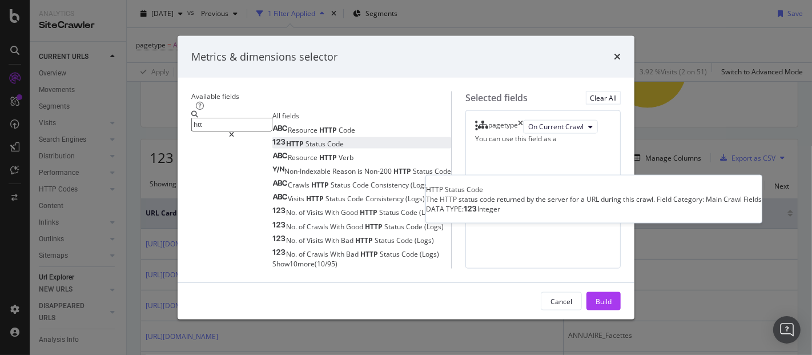
type input "htt"
click at [327, 148] on span "Code" at bounding box center [335, 143] width 17 height 10
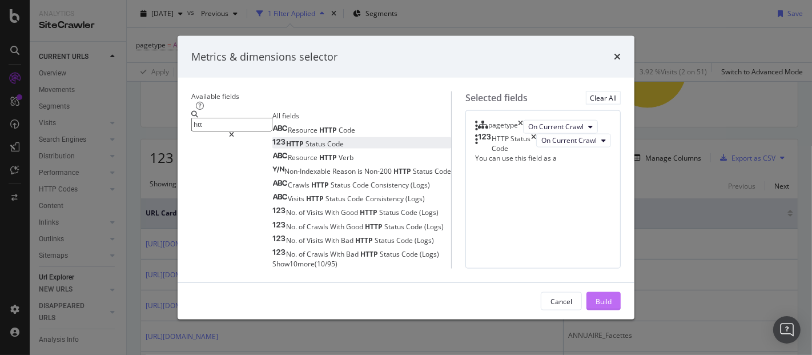
click at [612, 305] on div "Build" at bounding box center [604, 301] width 16 height 10
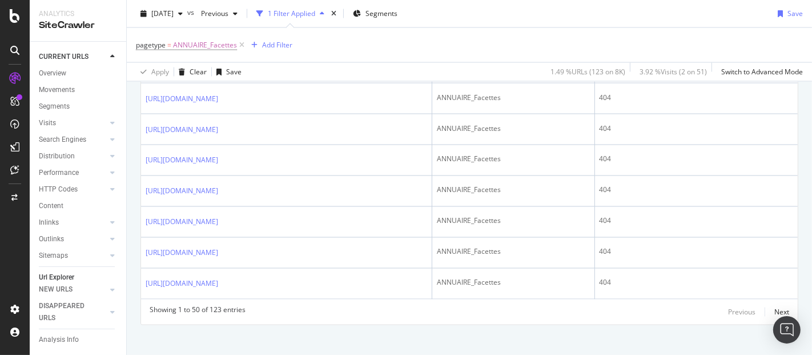
scroll to position [642, 0]
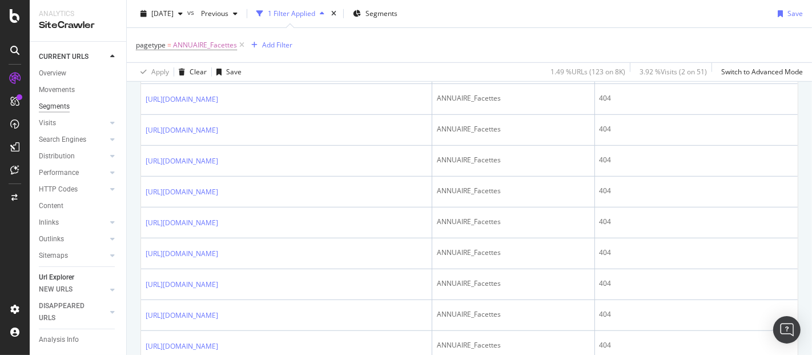
click at [59, 108] on div "Segments" at bounding box center [54, 106] width 31 height 12
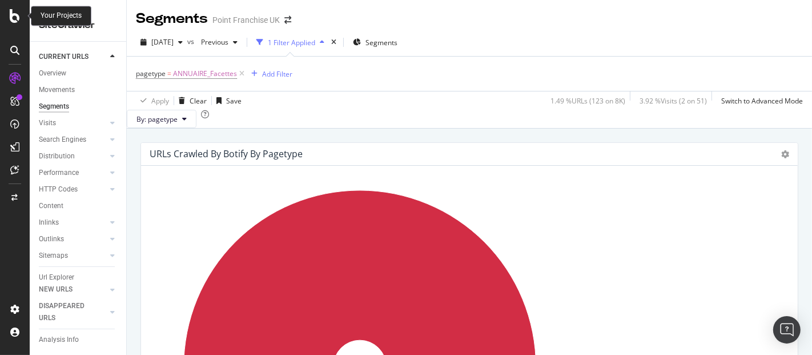
click at [14, 17] on icon at bounding box center [15, 16] width 10 height 14
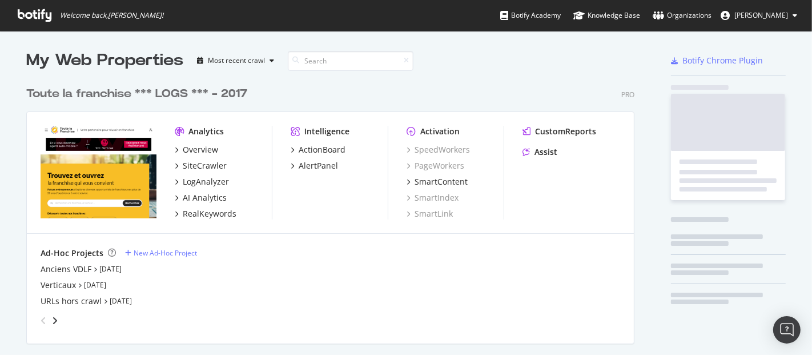
scroll to position [345, 793]
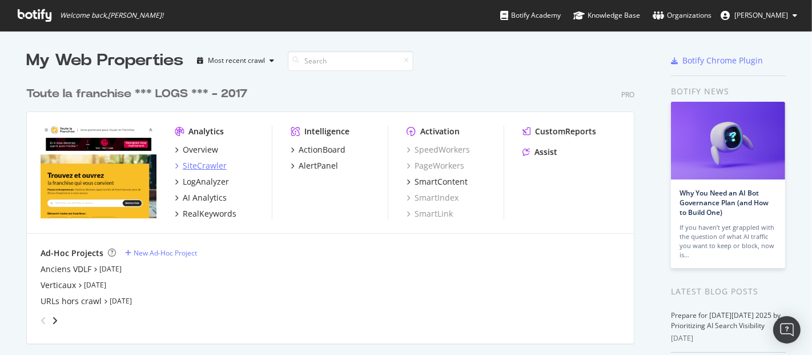
click at [204, 164] on div "SiteCrawler" at bounding box center [205, 165] width 44 height 11
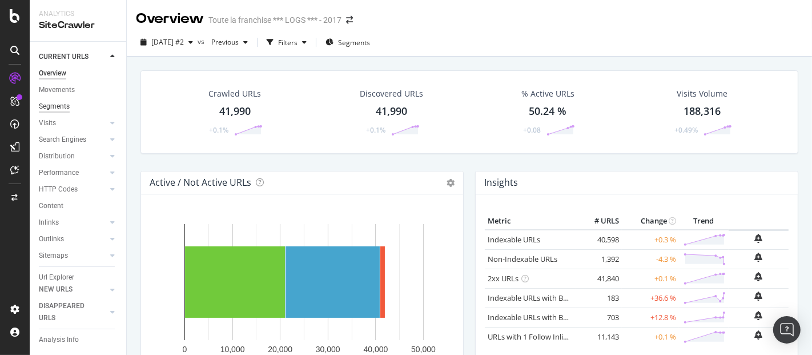
click at [63, 103] on div "Segments" at bounding box center [54, 106] width 31 height 12
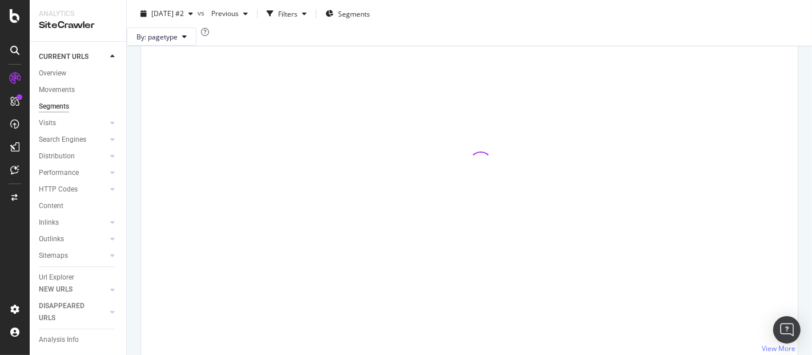
scroll to position [169, 0]
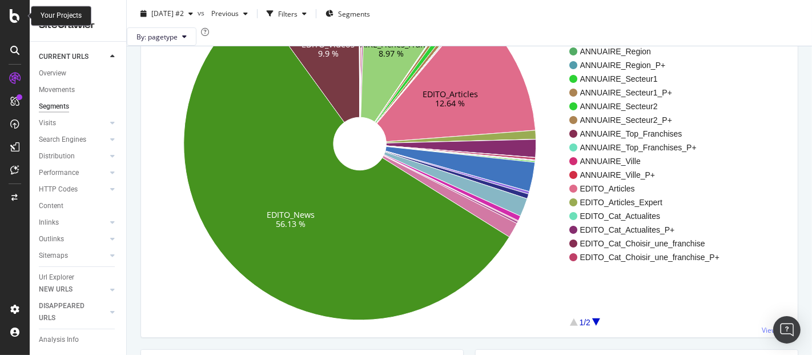
click at [11, 10] on icon at bounding box center [15, 16] width 10 height 14
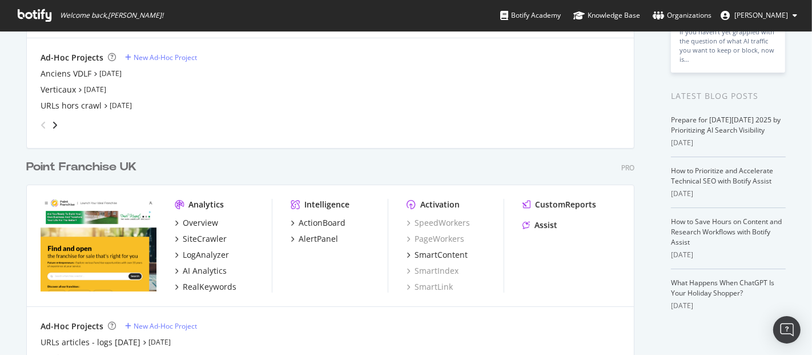
scroll to position [272, 0]
